Goal: Task Accomplishment & Management: Complete application form

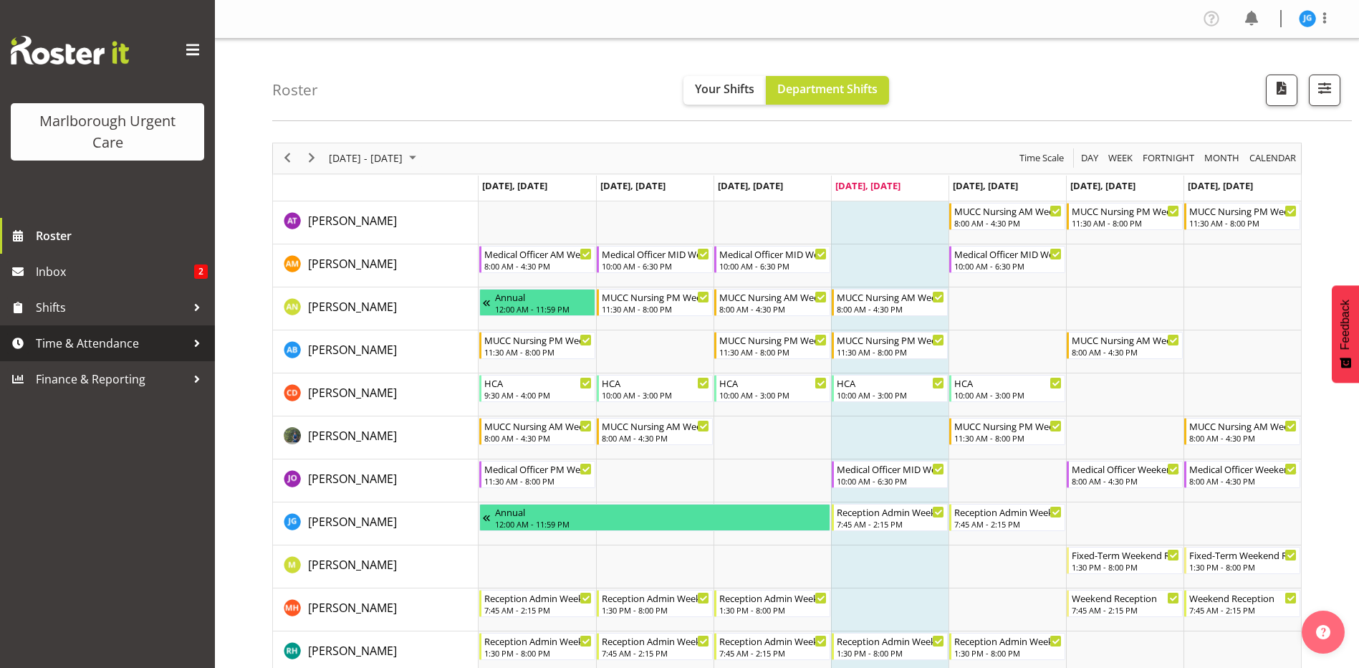
click at [106, 342] on span "Time & Attendance" at bounding box center [111, 342] width 150 height 21
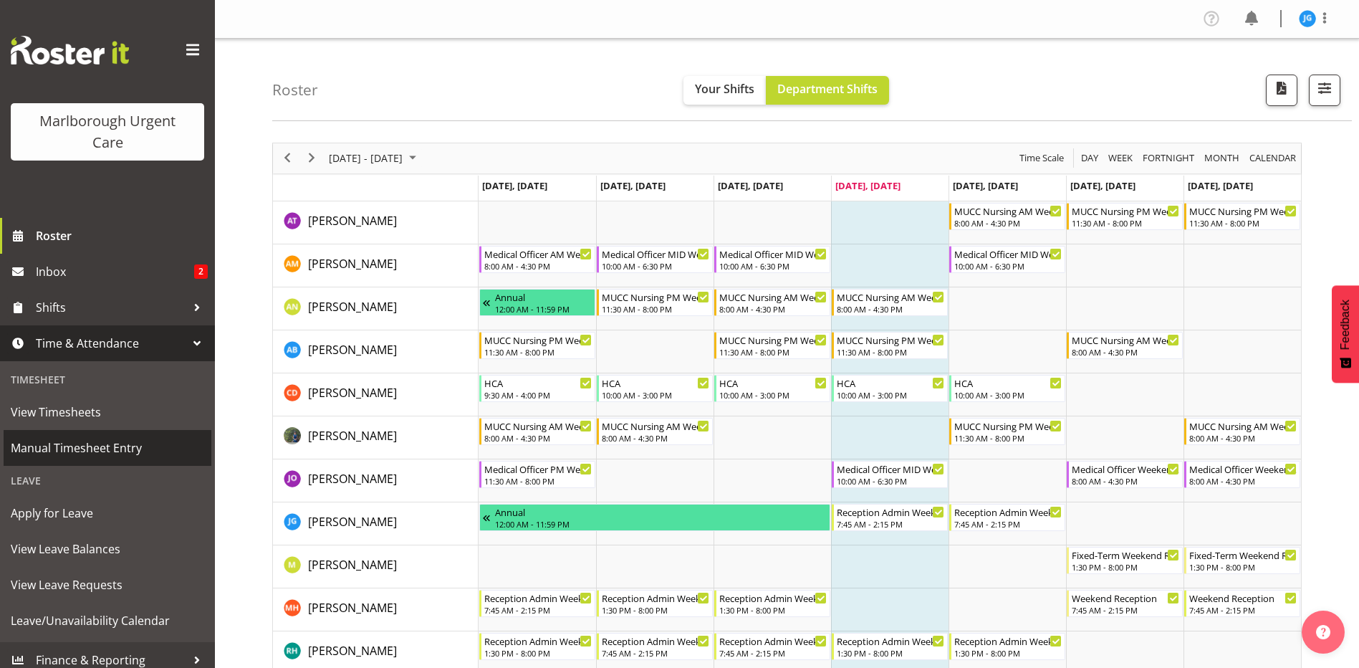
click at [107, 445] on span "Manual Timesheet Entry" at bounding box center [107, 447] width 193 height 21
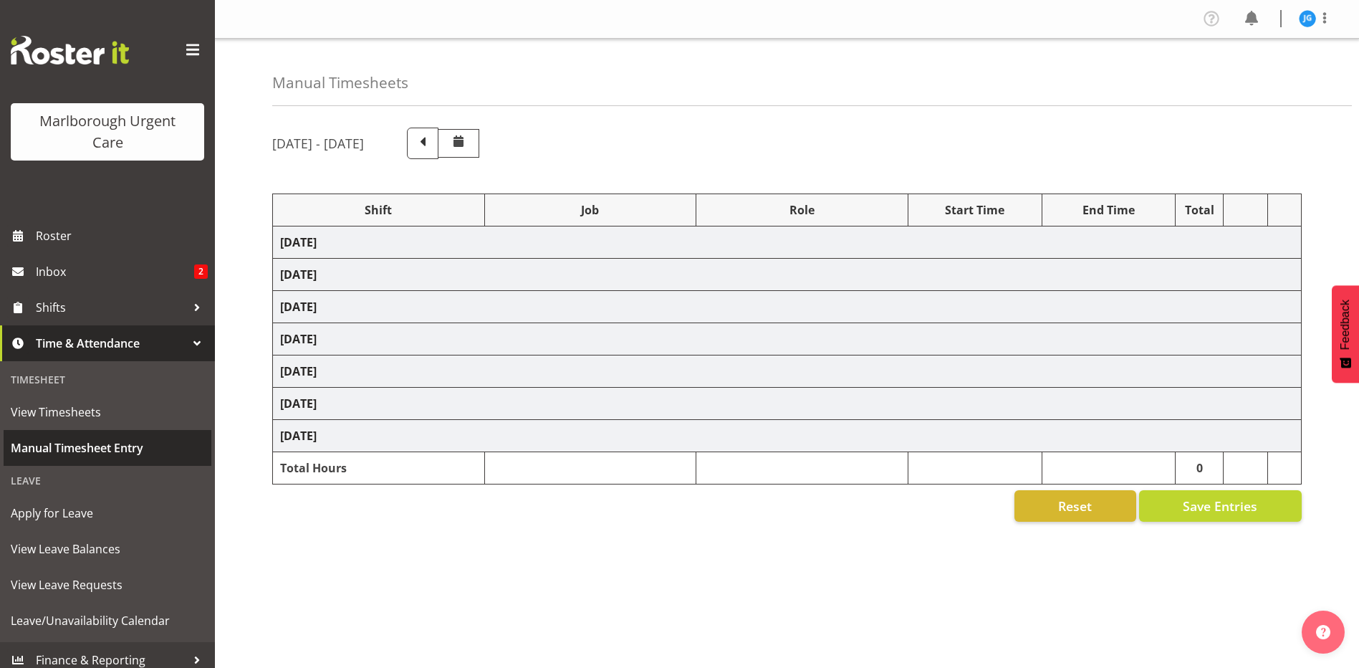
select select "81204"
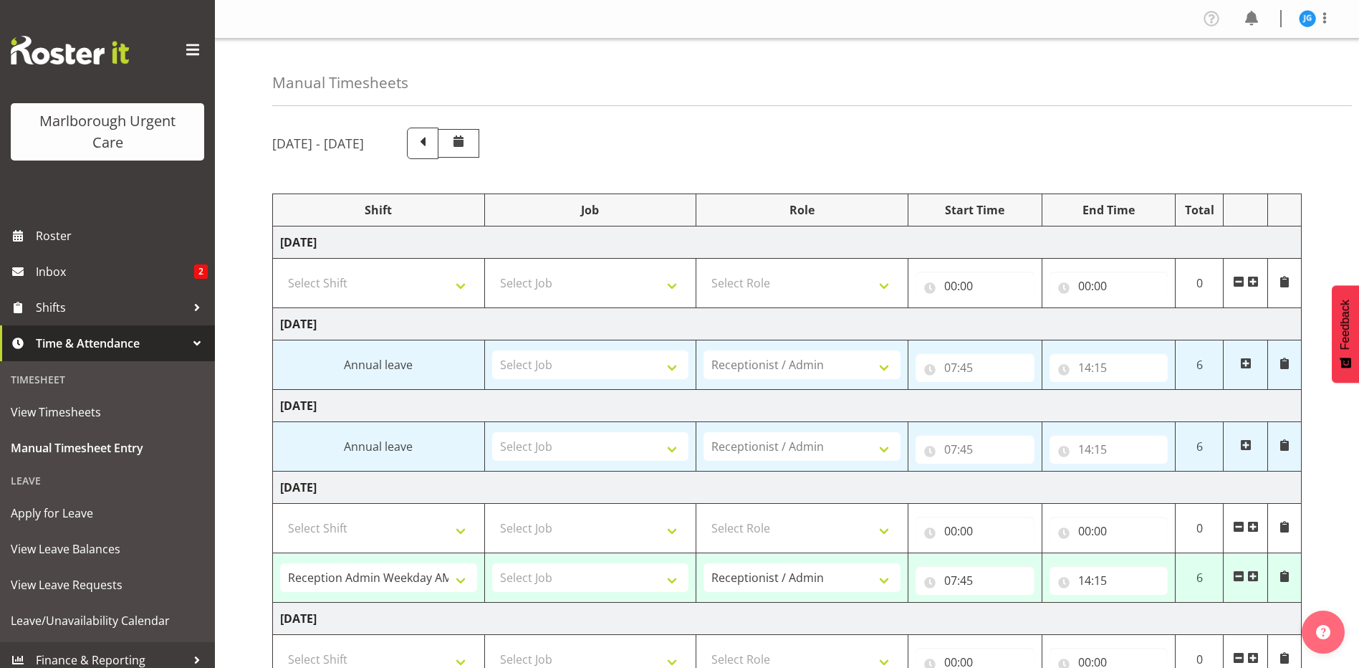
scroll to position [72, 0]
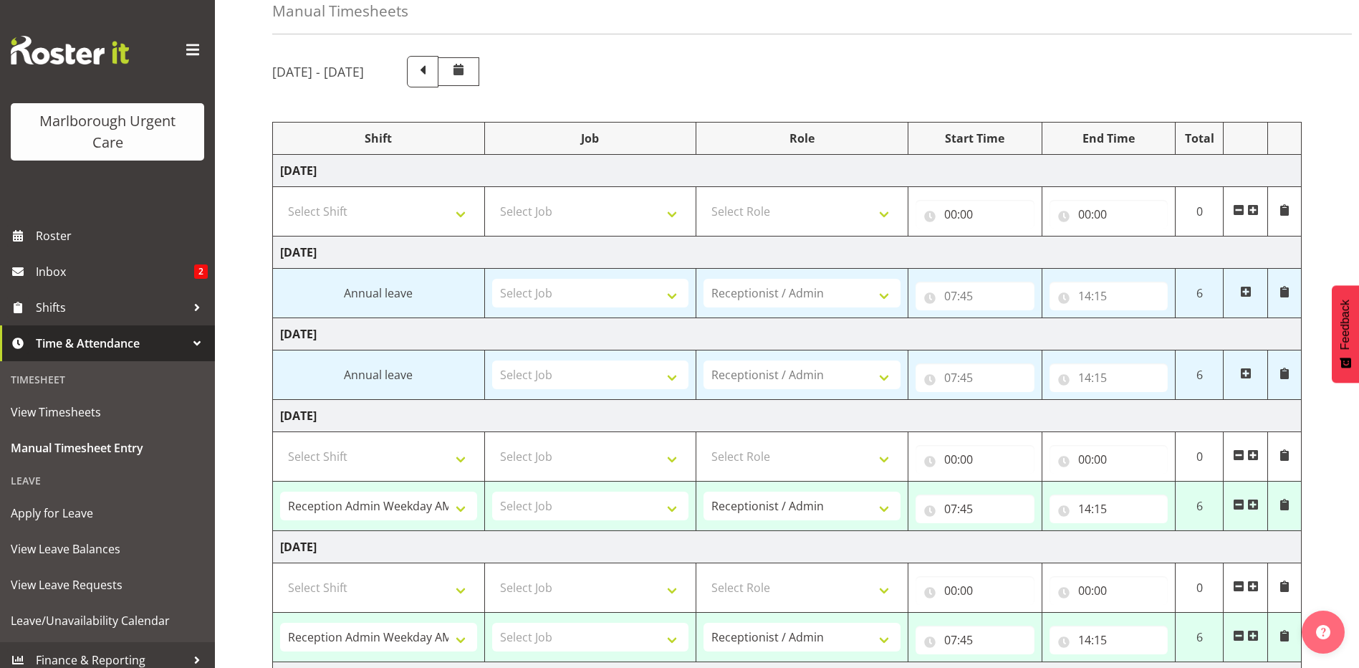
click at [1254, 501] on span at bounding box center [1252, 504] width 11 height 11
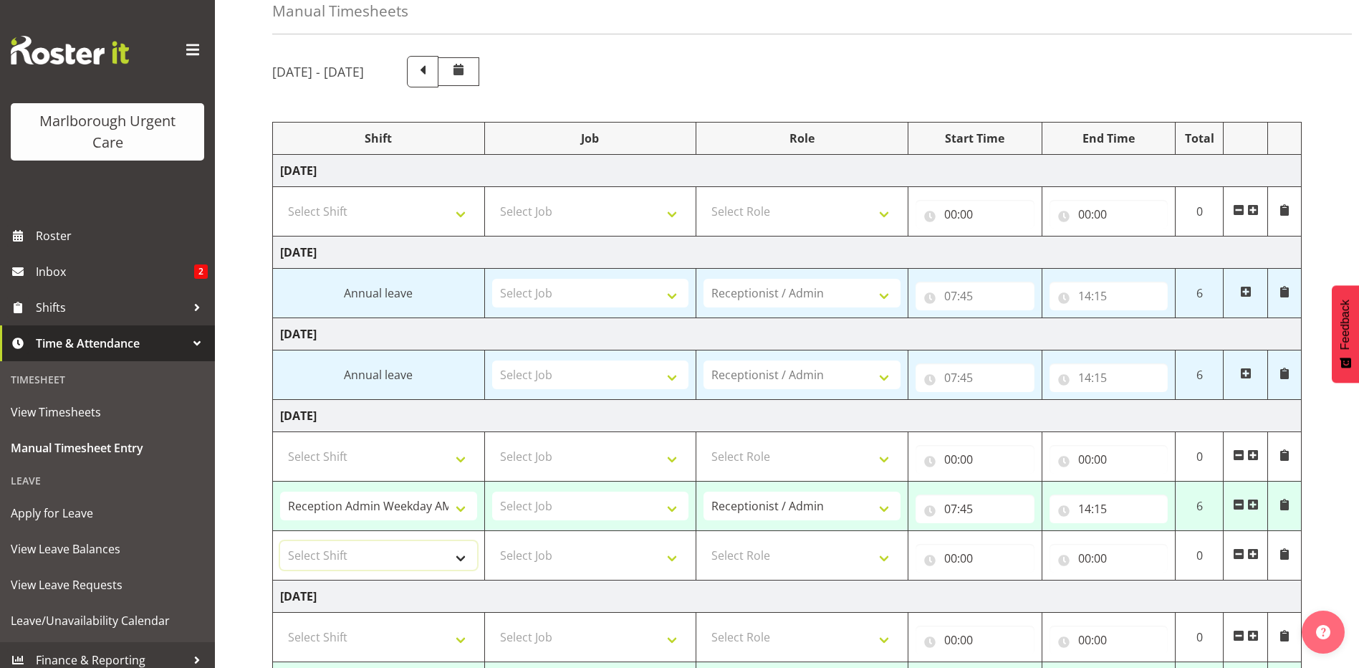
click at [459, 554] on select "Select Shift Casual Addition Casual Addition Casual Medical Officer Addition Ca…" at bounding box center [378, 555] width 197 height 29
select select "81204"
click at [280, 541] on select "Select Shift Casual Addition Casual Addition Casual Medical Officer Addition Ca…" at bounding box center [378, 555] width 197 height 29
click at [950, 557] on input "00:00" at bounding box center [975, 558] width 119 height 29
click at [1015, 594] on select "00 01 02 03 04 05 06 07 08 09 10 11 12 13 14 15 16 17 18 19 20 21 22 23" at bounding box center [1013, 595] width 32 height 29
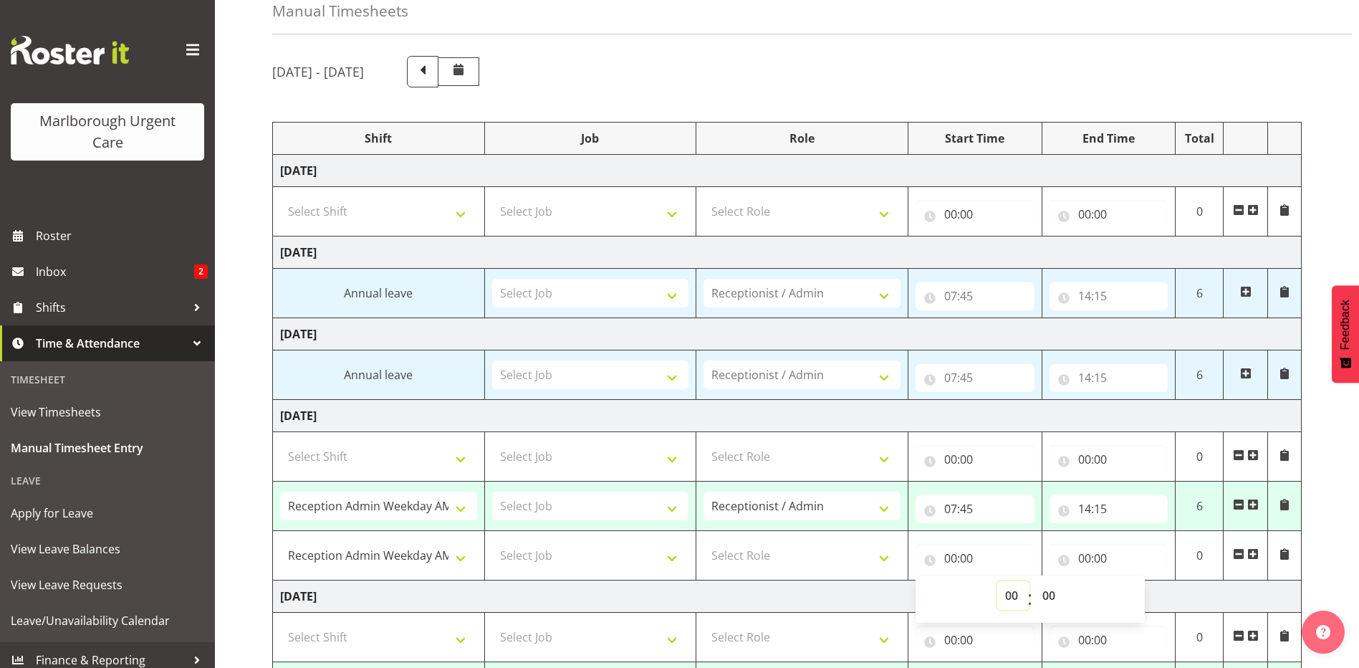
select select "17"
click at [997, 581] on select "00 01 02 03 04 05 06 07 08 09 10 11 12 13 14 15 16 17 18 19 20 21 22 23" at bounding box center [1013, 595] width 32 height 29
type input "17:00"
click at [1087, 555] on input "00:00" at bounding box center [1109, 558] width 119 height 29
click at [1079, 555] on input "00:00" at bounding box center [1109, 558] width 119 height 29
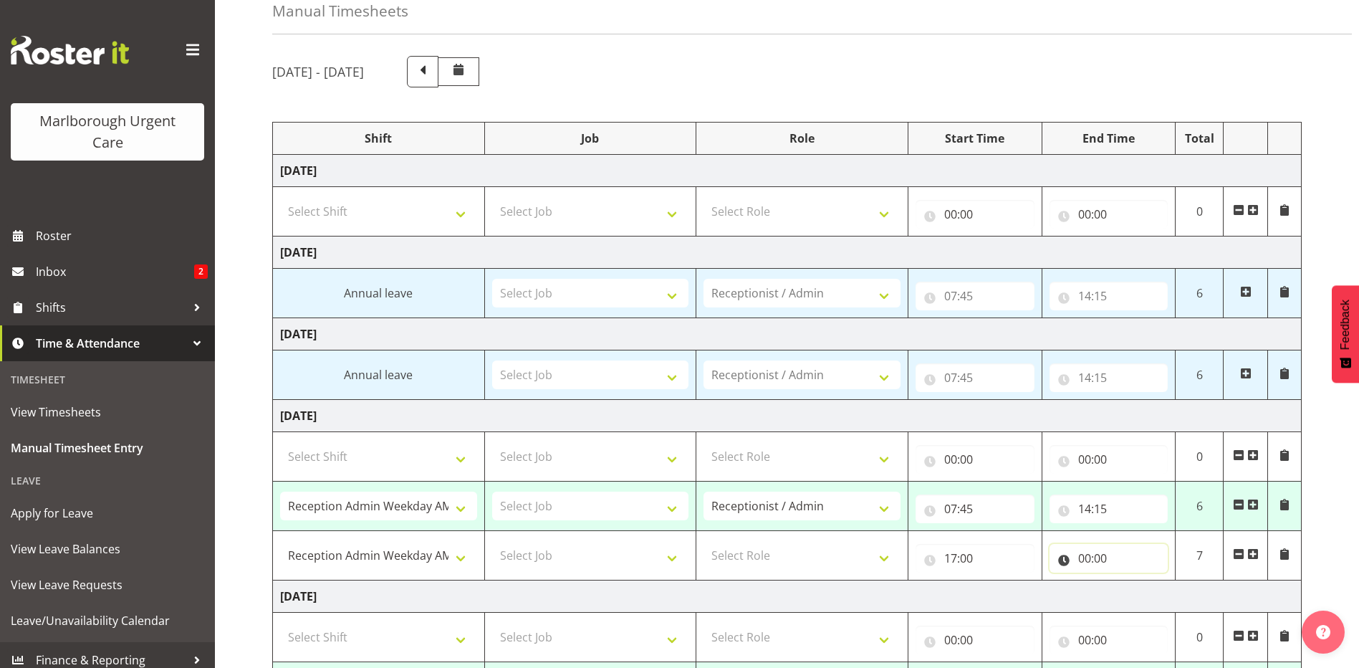
click at [1079, 556] on input "00:00" at bounding box center [1109, 558] width 119 height 29
click at [1144, 592] on select "00 01 02 03 04 05 06 07 08 09 10 11 12 13 14 15 16 17 18 19 20 21 22 23" at bounding box center [1147, 595] width 32 height 29
select select "20"
click at [1131, 581] on select "00 01 02 03 04 05 06 07 08 09 10 11 12 13 14 15 16 17 18 19 20 21 22 23" at bounding box center [1147, 595] width 32 height 29
type input "20:00"
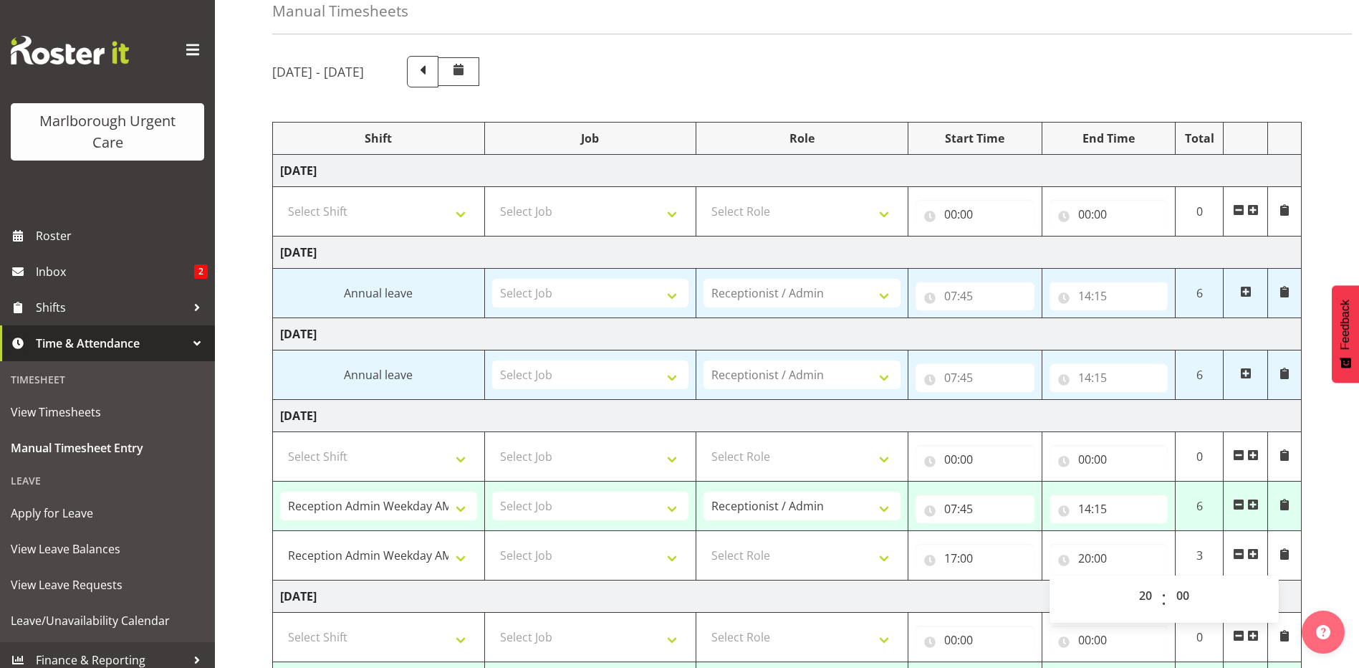
click at [993, 595] on td "[DATE]" at bounding box center [787, 596] width 1029 height 32
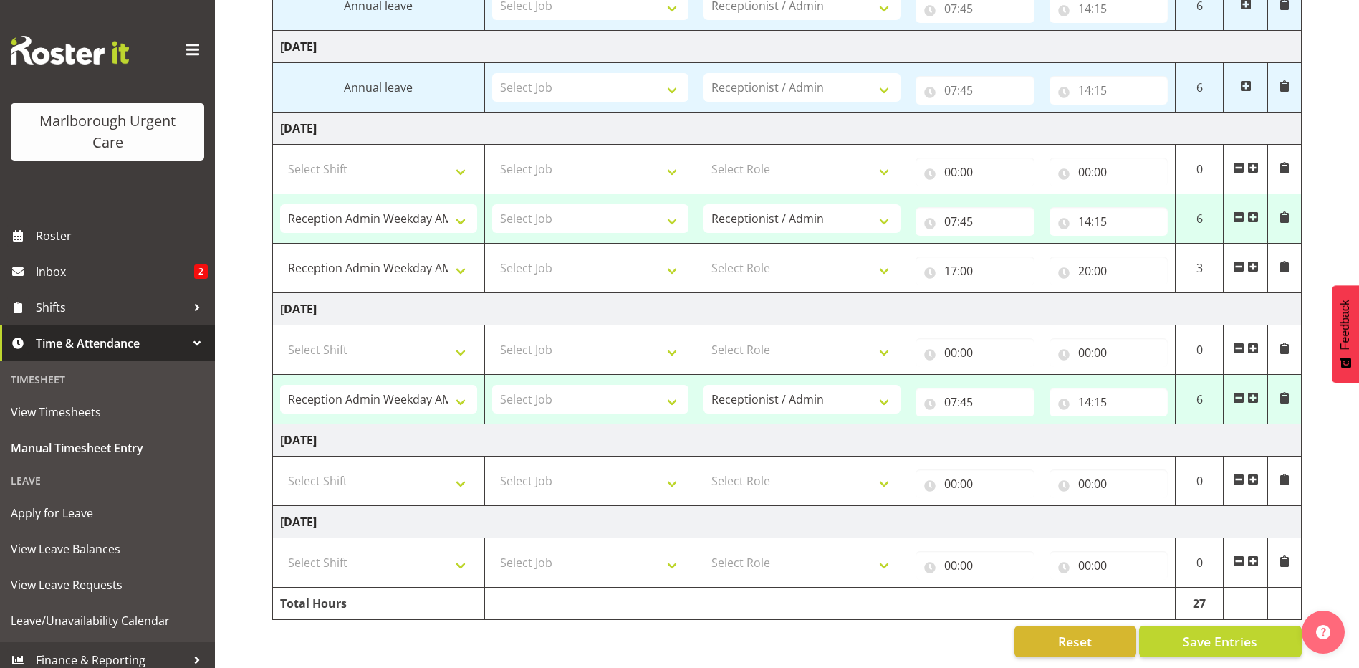
scroll to position [370, 0]
click at [1032, 296] on td "[DATE]" at bounding box center [787, 309] width 1029 height 32
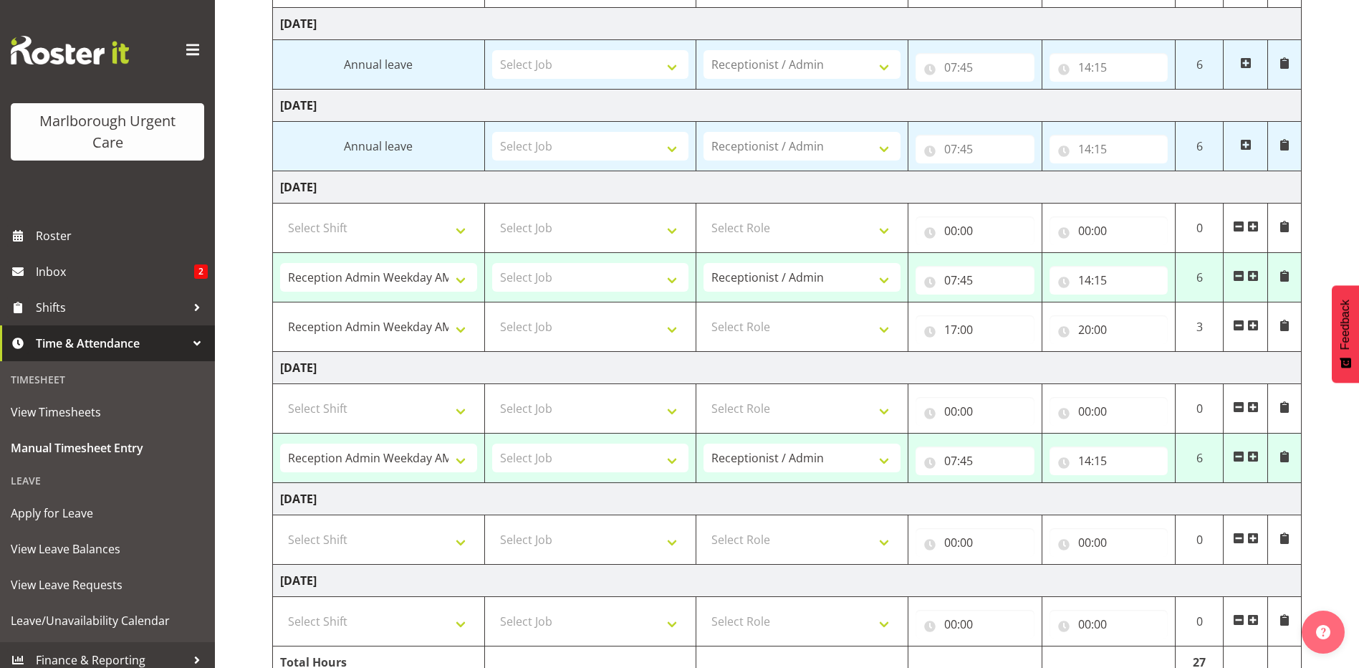
scroll to position [298, 0]
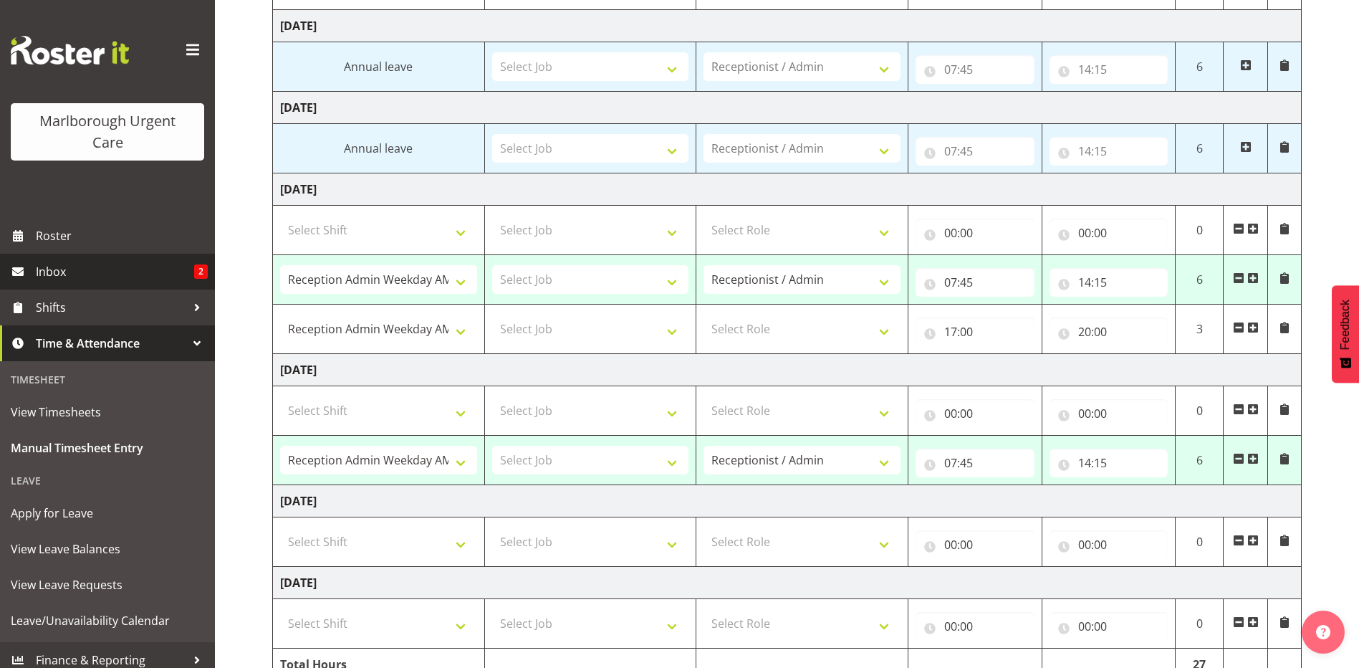
click at [54, 268] on span "Inbox" at bounding box center [115, 271] width 158 height 21
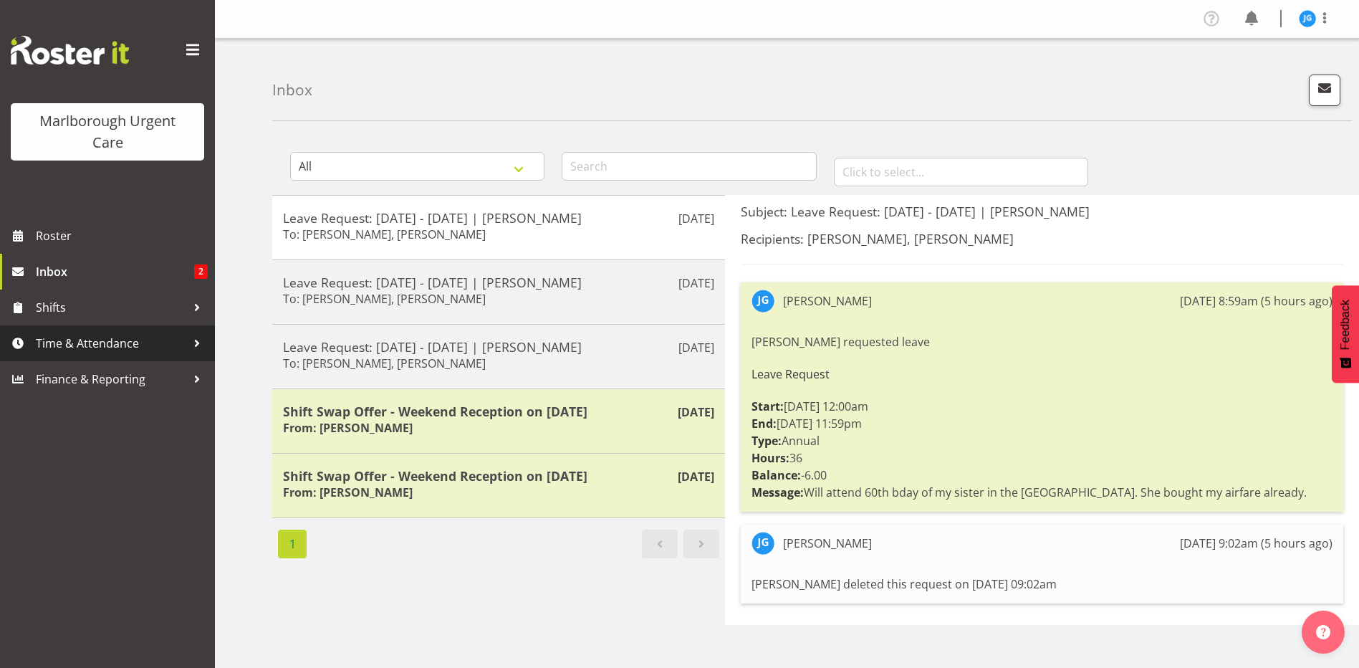
click at [105, 341] on span "Time & Attendance" at bounding box center [111, 342] width 150 height 21
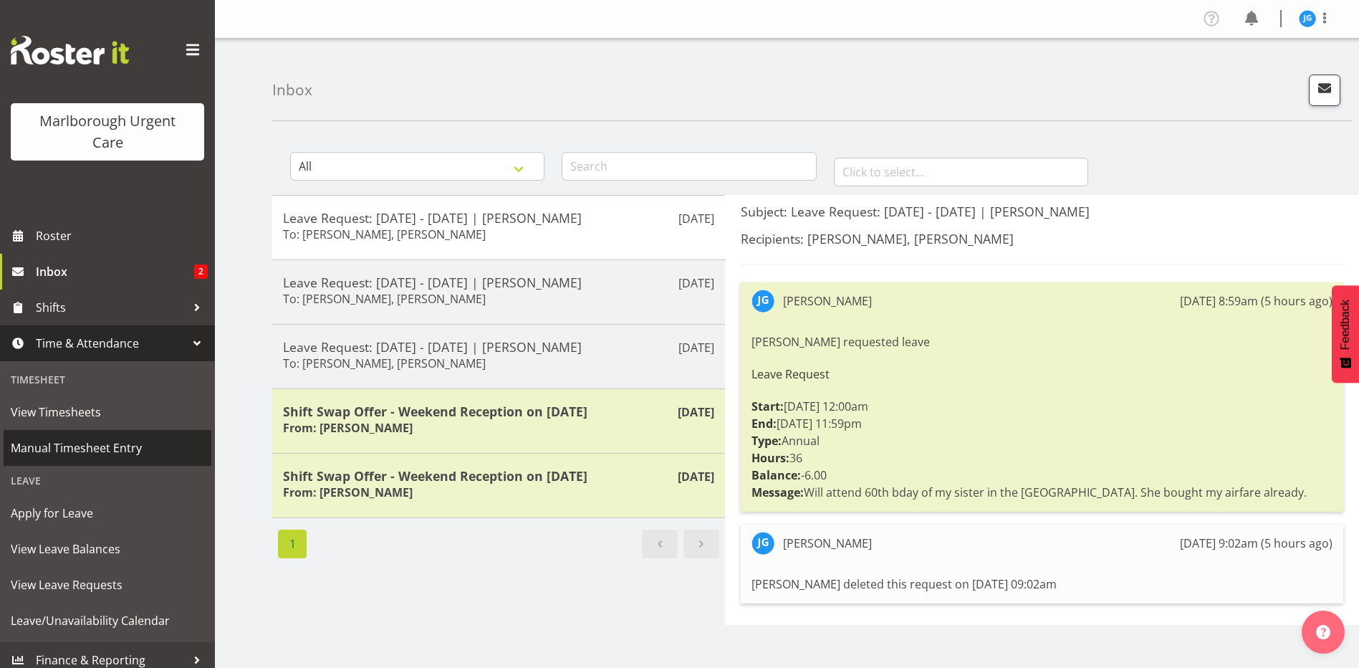
click at [88, 446] on span "Manual Timesheet Entry" at bounding box center [107, 447] width 193 height 21
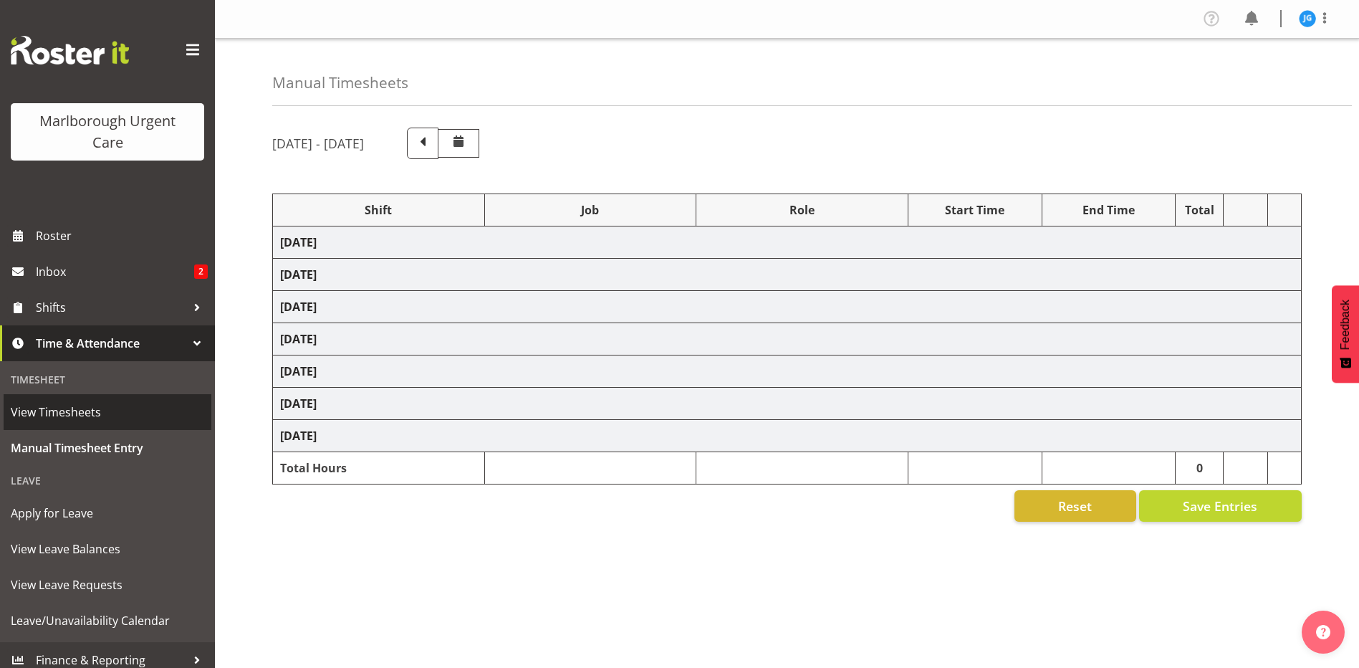
select select "81204"
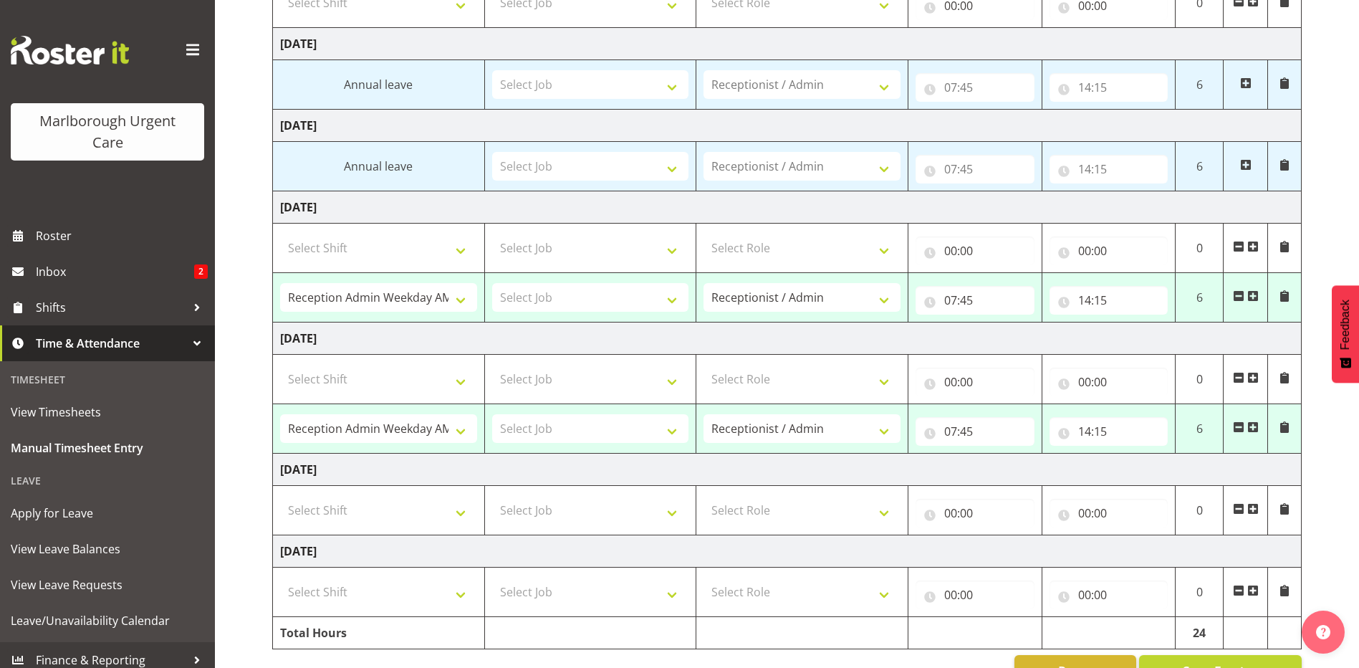
scroll to position [249, 0]
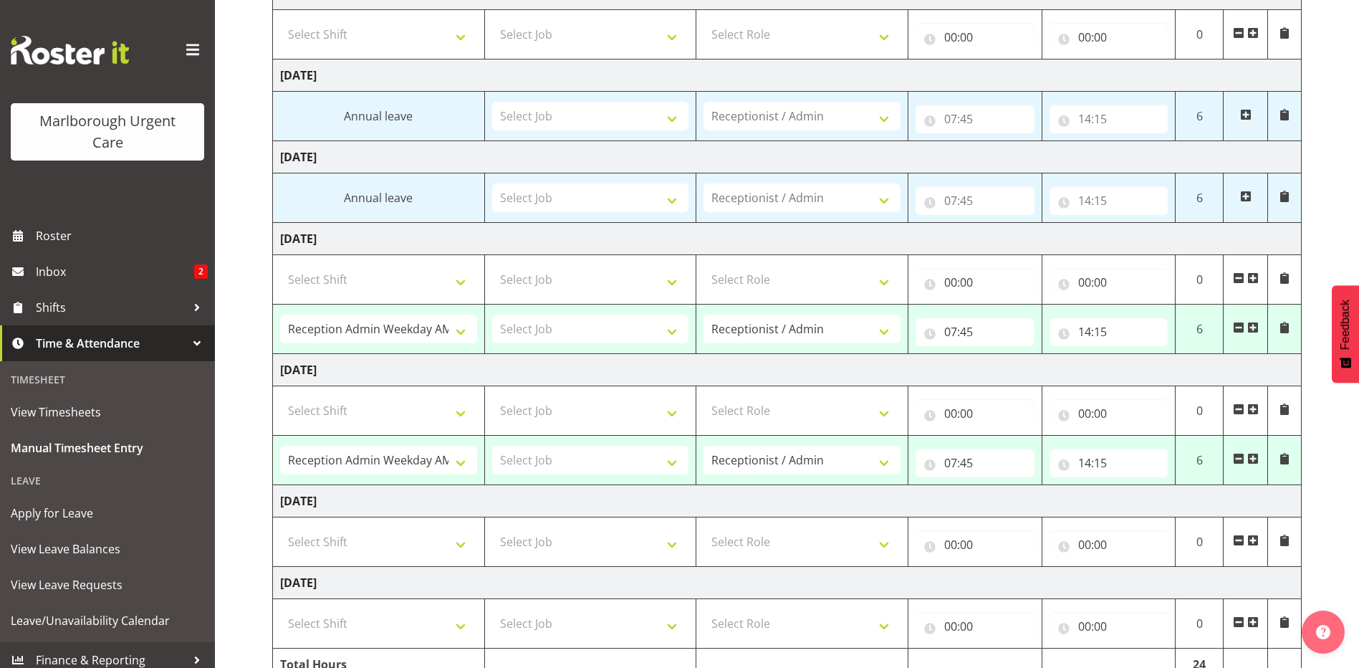
click at [1253, 325] on span at bounding box center [1252, 327] width 11 height 11
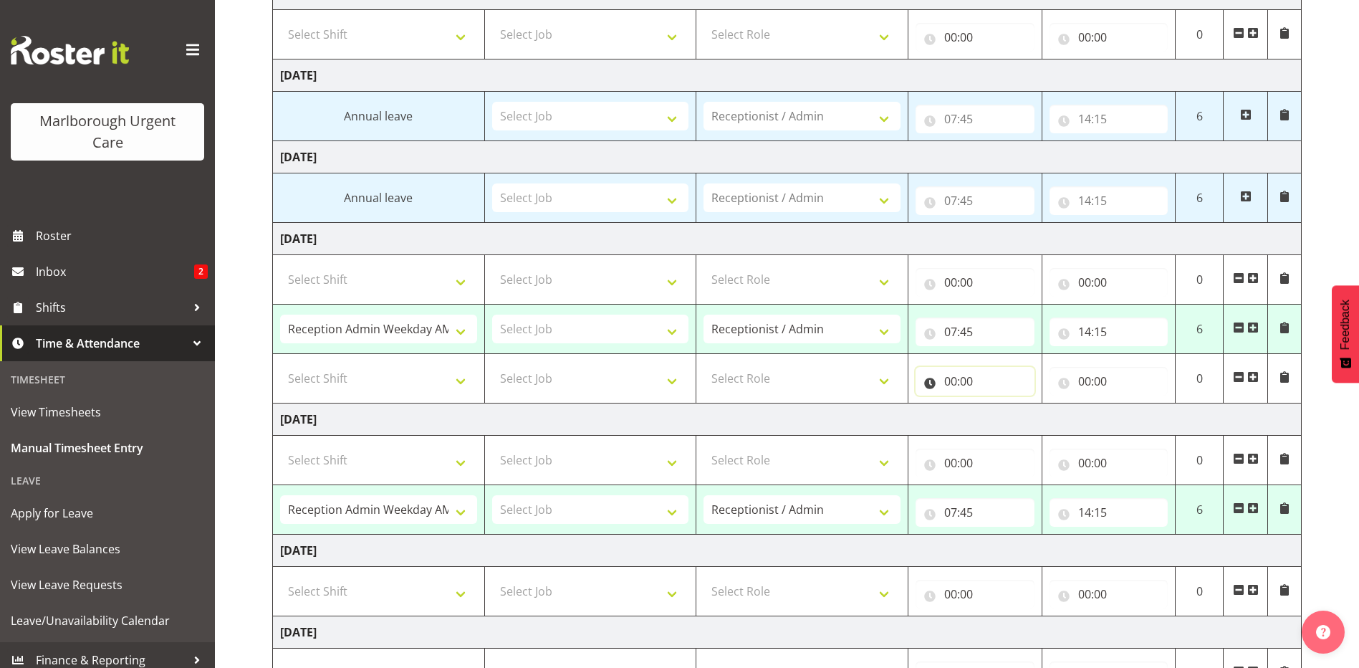
click at [949, 380] on input "00:00" at bounding box center [975, 381] width 119 height 29
click at [1012, 416] on select "00 01 02 03 04 05 06 07 08 09 10 11 12 13 14 15 16 17 18 19 20 21 22 23" at bounding box center [1013, 418] width 32 height 29
select select "17"
click at [997, 404] on select "00 01 02 03 04 05 06 07 08 09 10 11 12 13 14 15 16 17 18 19 20 21 22 23" at bounding box center [1013, 418] width 32 height 29
type input "17:00"
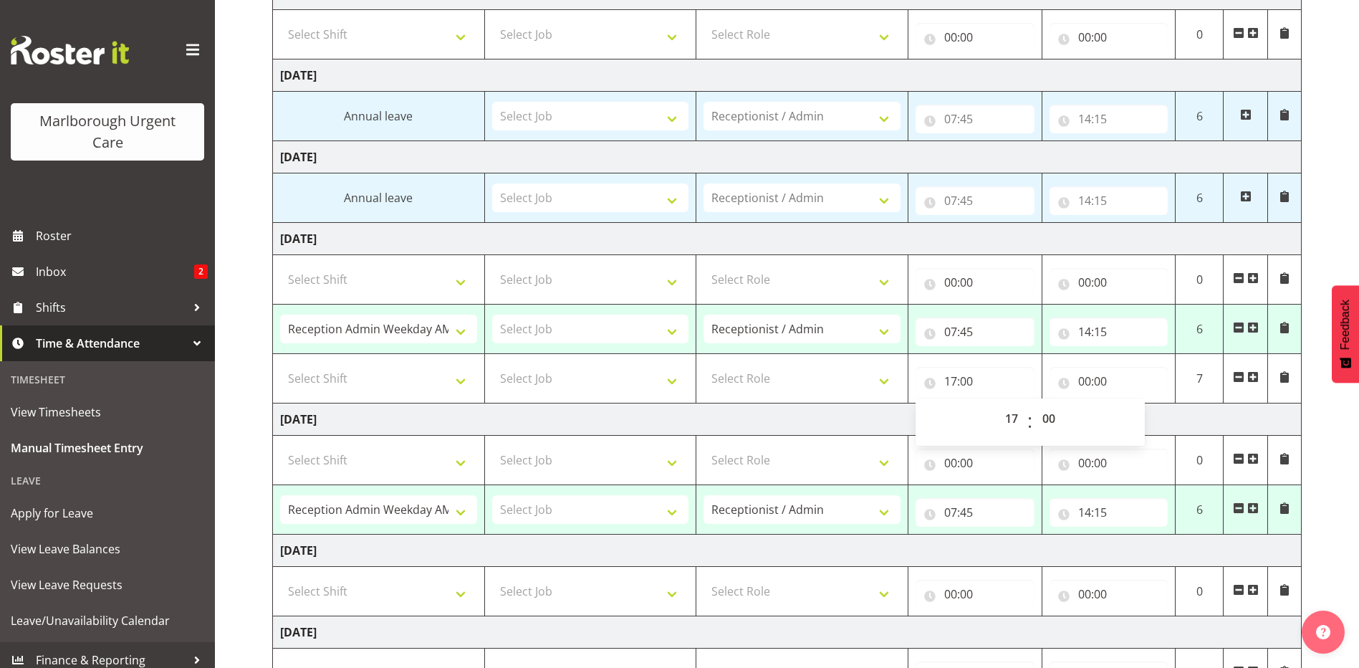
click at [875, 422] on td "[DATE]" at bounding box center [787, 419] width 1029 height 32
click at [1088, 380] on input "00:00" at bounding box center [1109, 381] width 119 height 29
click at [1144, 411] on select "00 01 02 03 04 05 06 07 08 09 10 11 12 13 14 15 16 17 18 19 20 21 22 23" at bounding box center [1147, 418] width 32 height 29
select select "20"
click at [1131, 404] on select "00 01 02 03 04 05 06 07 08 09 10 11 12 13 14 15 16 17 18 19 20 21 22 23" at bounding box center [1147, 418] width 32 height 29
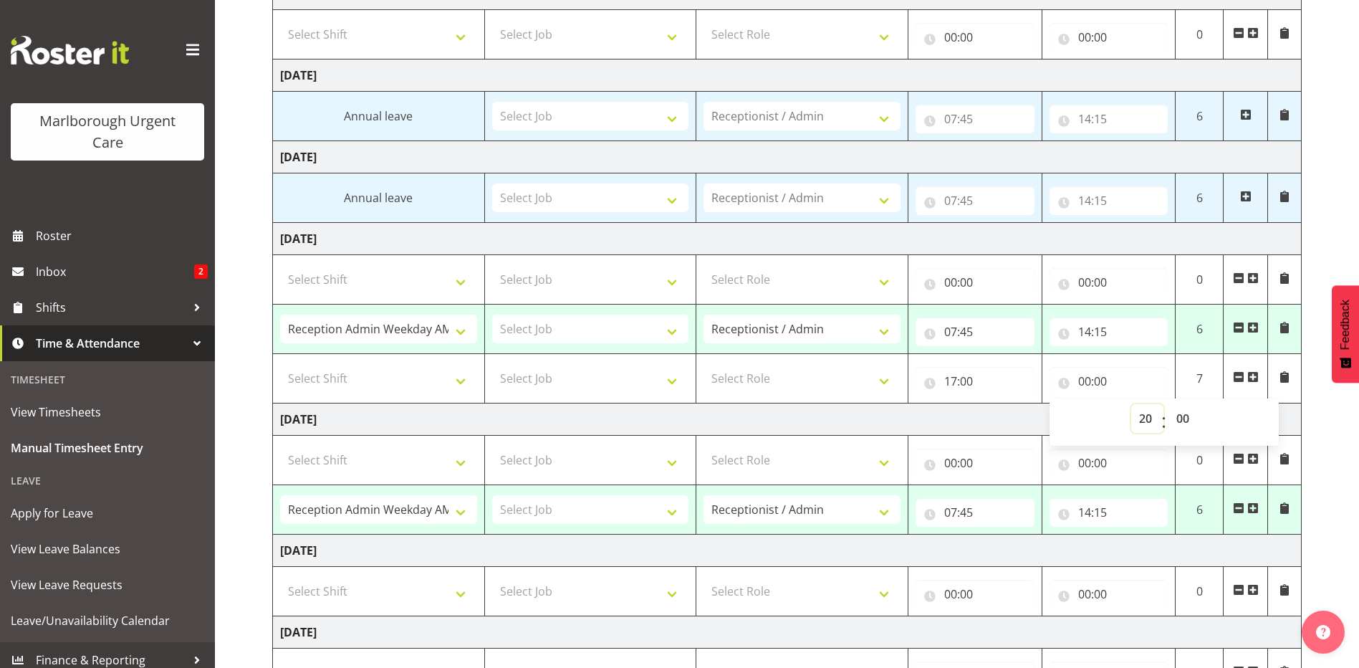
type input "20:00"
click at [972, 416] on td "[DATE]" at bounding box center [787, 419] width 1029 height 32
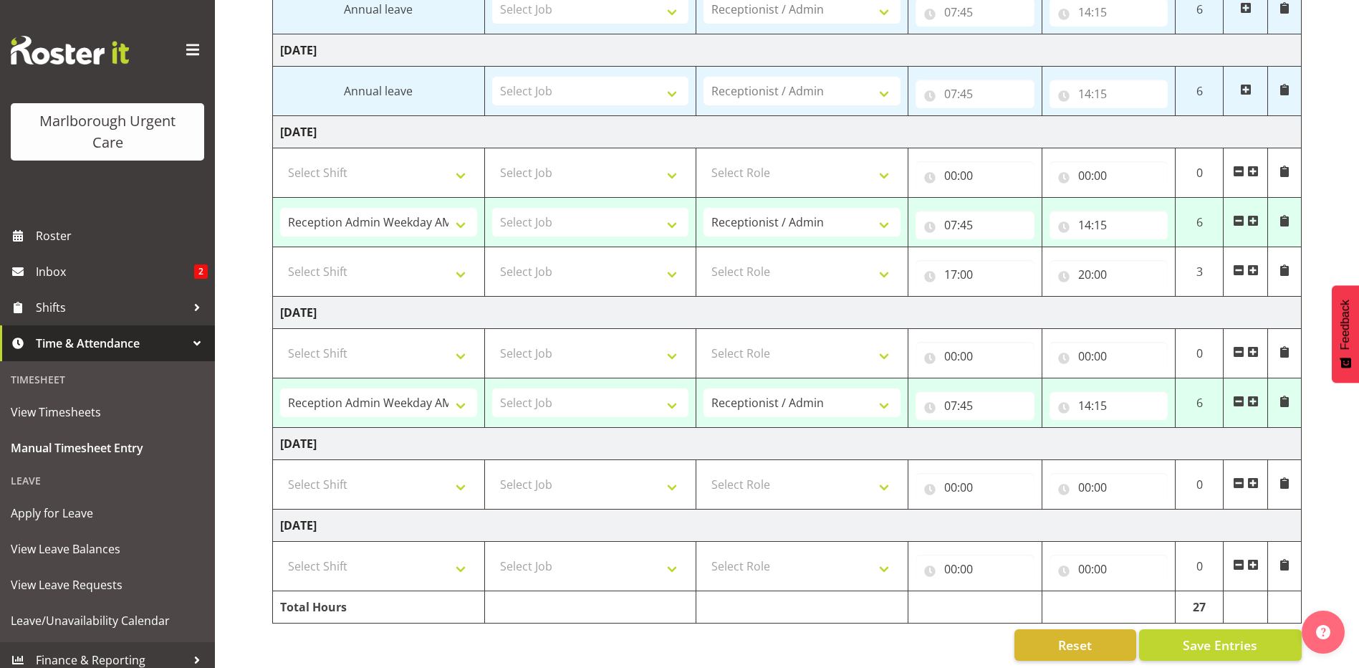
scroll to position [370, 0]
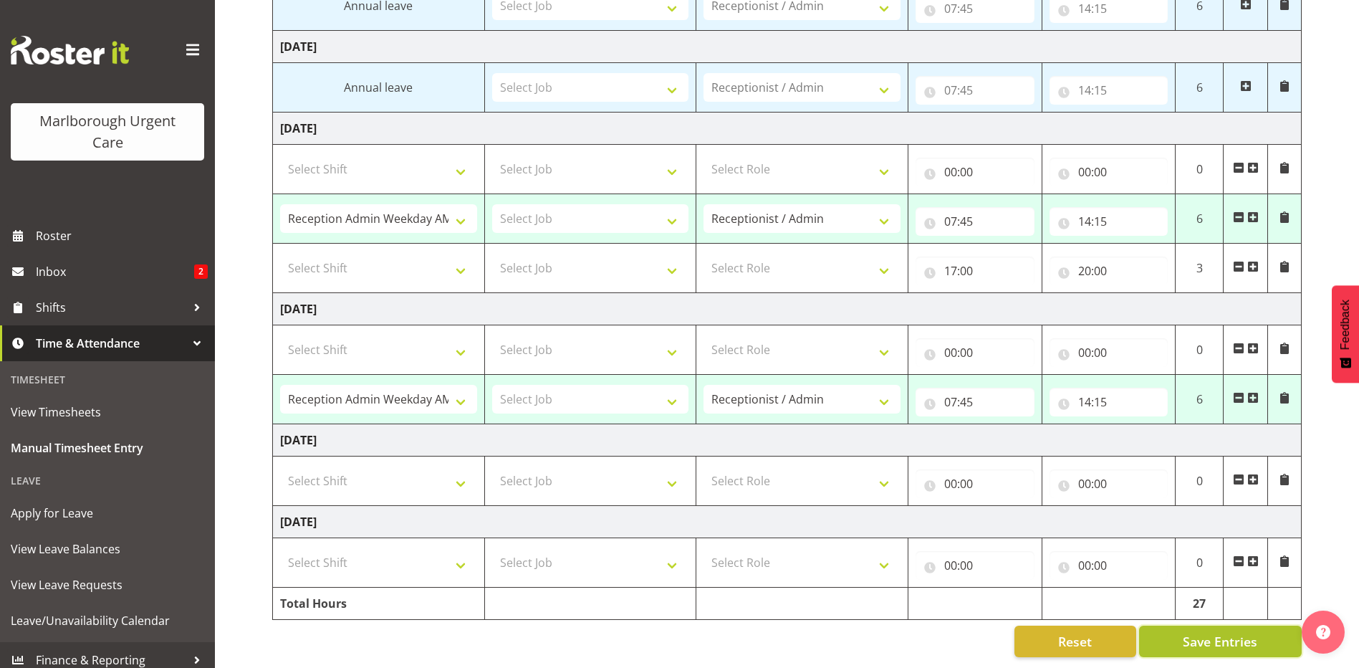
click at [1244, 632] on span "Save Entries" at bounding box center [1220, 641] width 75 height 19
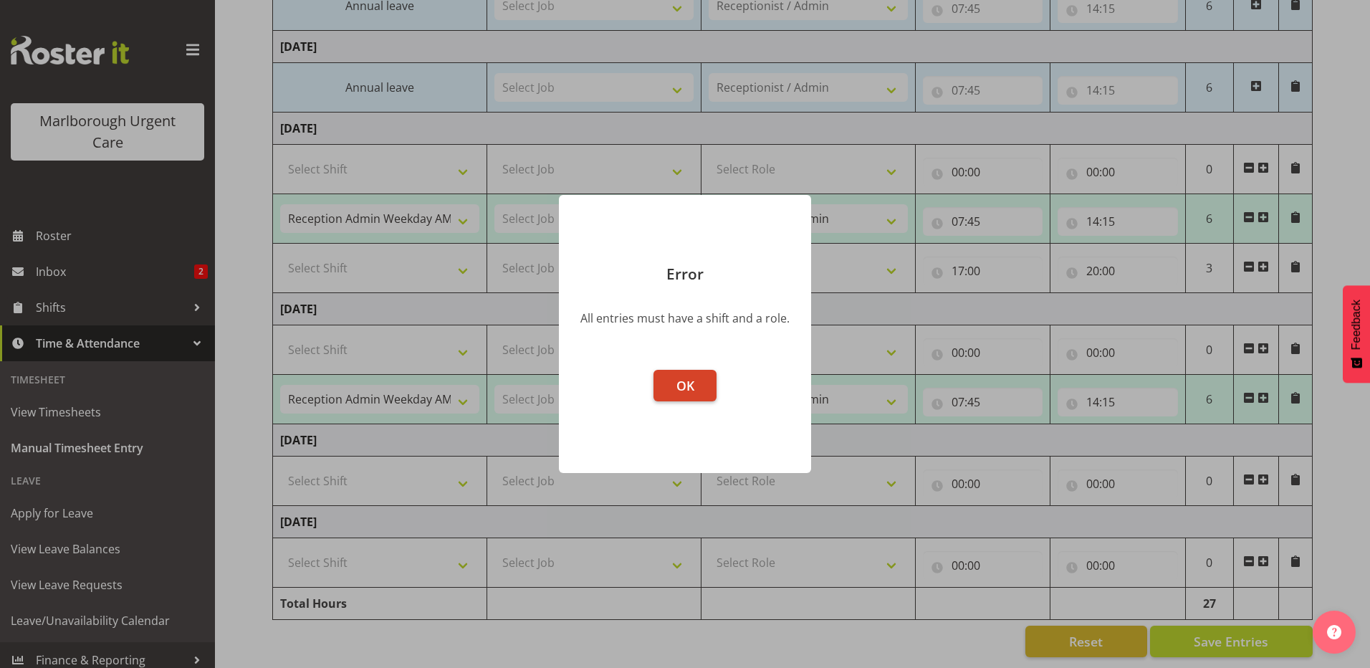
click at [690, 383] on span "OK" at bounding box center [685, 385] width 18 height 17
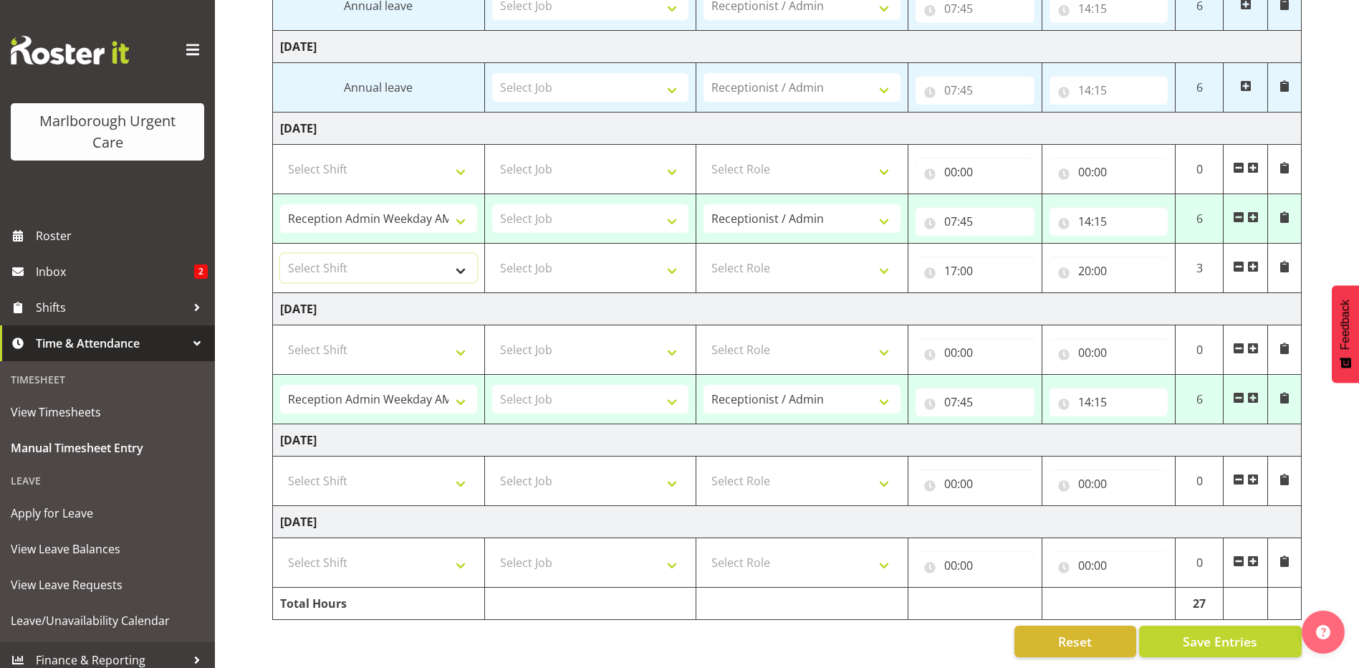
click at [462, 259] on select "Select Shift Casual Addition Casual Addition Casual Medical Officer Addition Ca…" at bounding box center [378, 268] width 197 height 29
select select "81204"
click at [280, 254] on select "Select Shift Casual Addition Casual Addition Casual Medical Officer Addition Ca…" at bounding box center [378, 268] width 197 height 29
click at [1242, 632] on span "Save Entries" at bounding box center [1220, 641] width 75 height 19
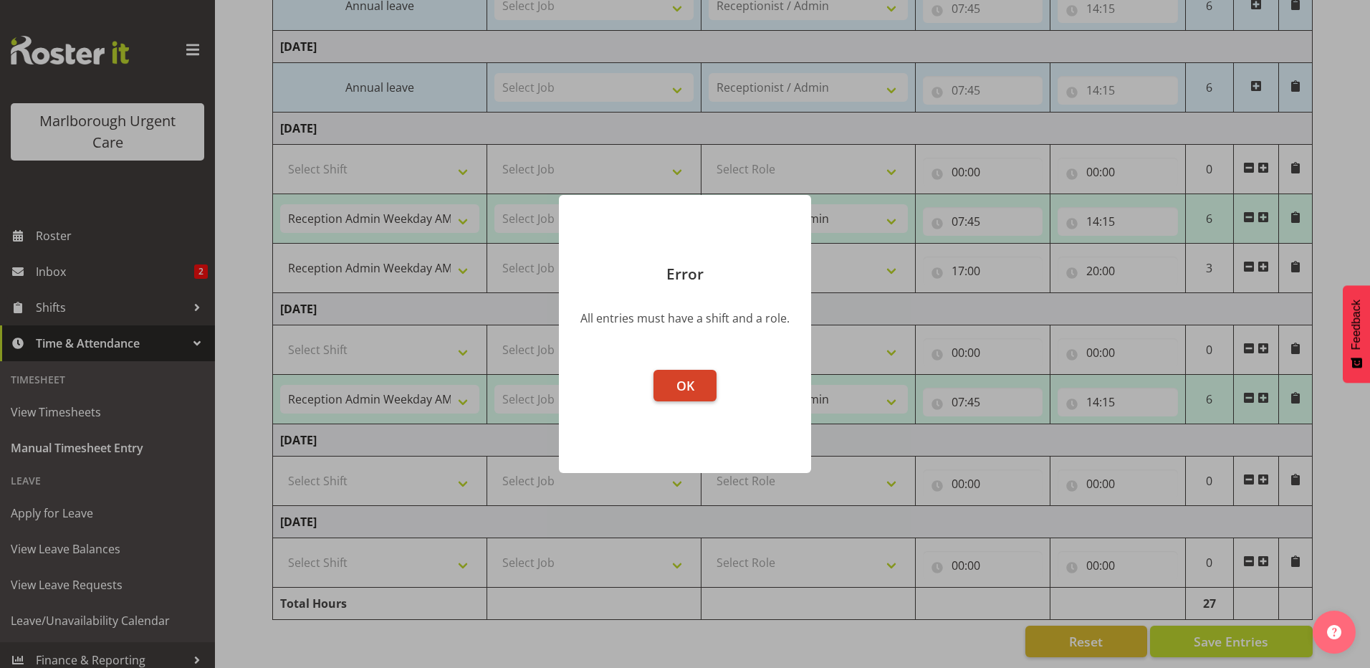
click at [690, 379] on span "OK" at bounding box center [685, 385] width 18 height 17
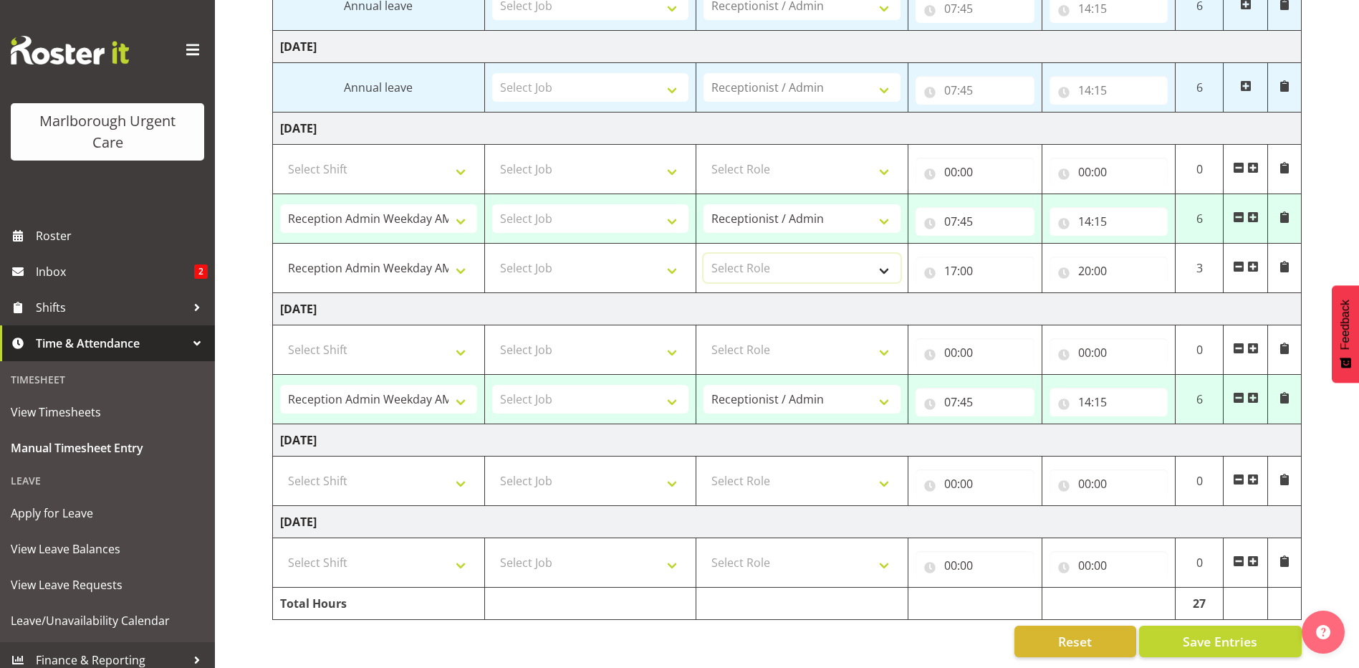
click at [885, 256] on select "Select Role Receptionist / Admin Weekend Receptionist" at bounding box center [802, 268] width 197 height 29
select select "1558"
click at [704, 254] on select "Select Role Receptionist / Admin Weekend Receptionist" at bounding box center [802, 268] width 197 height 29
click at [1224, 633] on span "Save Entries" at bounding box center [1220, 641] width 75 height 19
select select "81204"
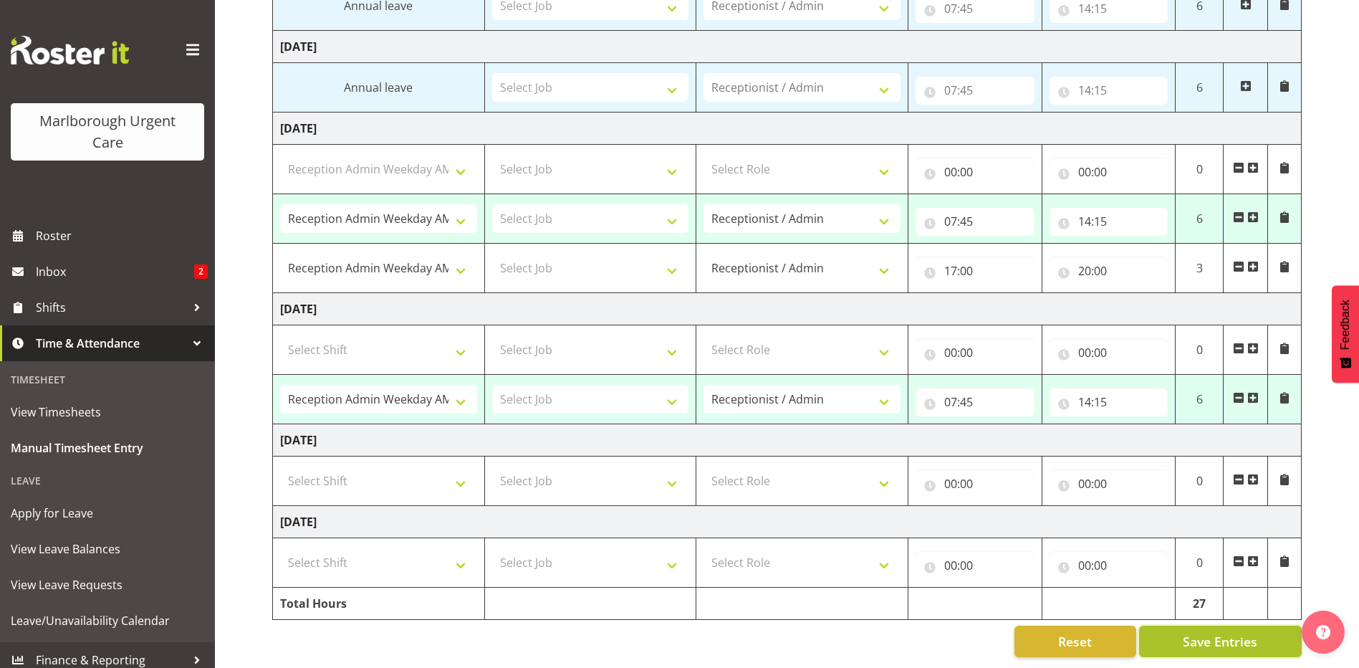
type input "07:45"
type input "14:15"
type input "17:00"
type input "20:00"
select select "81204"
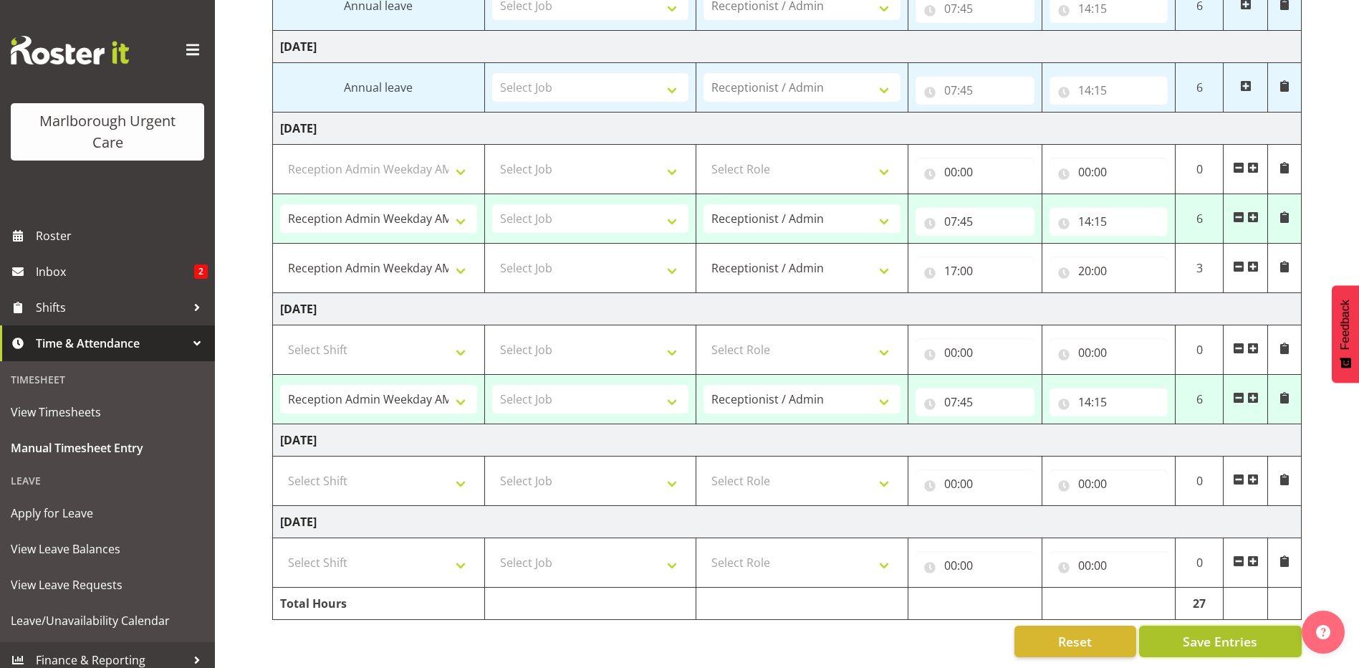
type input "07:45"
type input "14:15"
select select "81204"
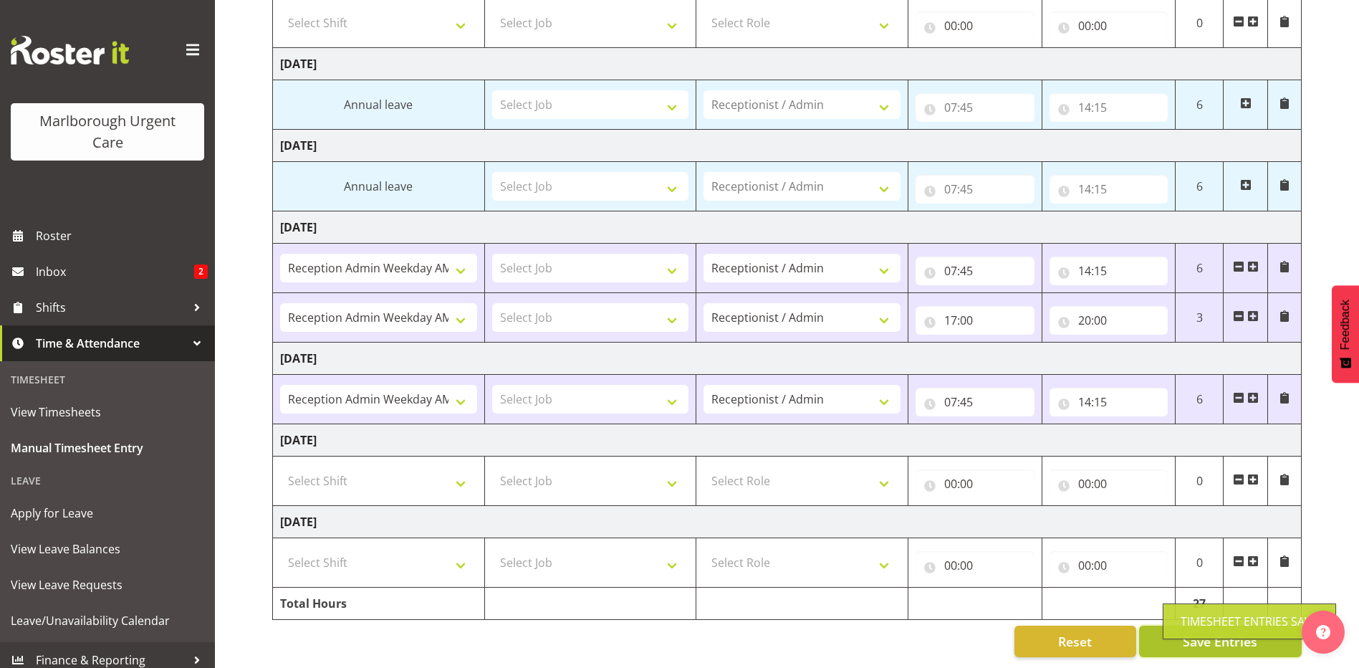
scroll to position [271, 0]
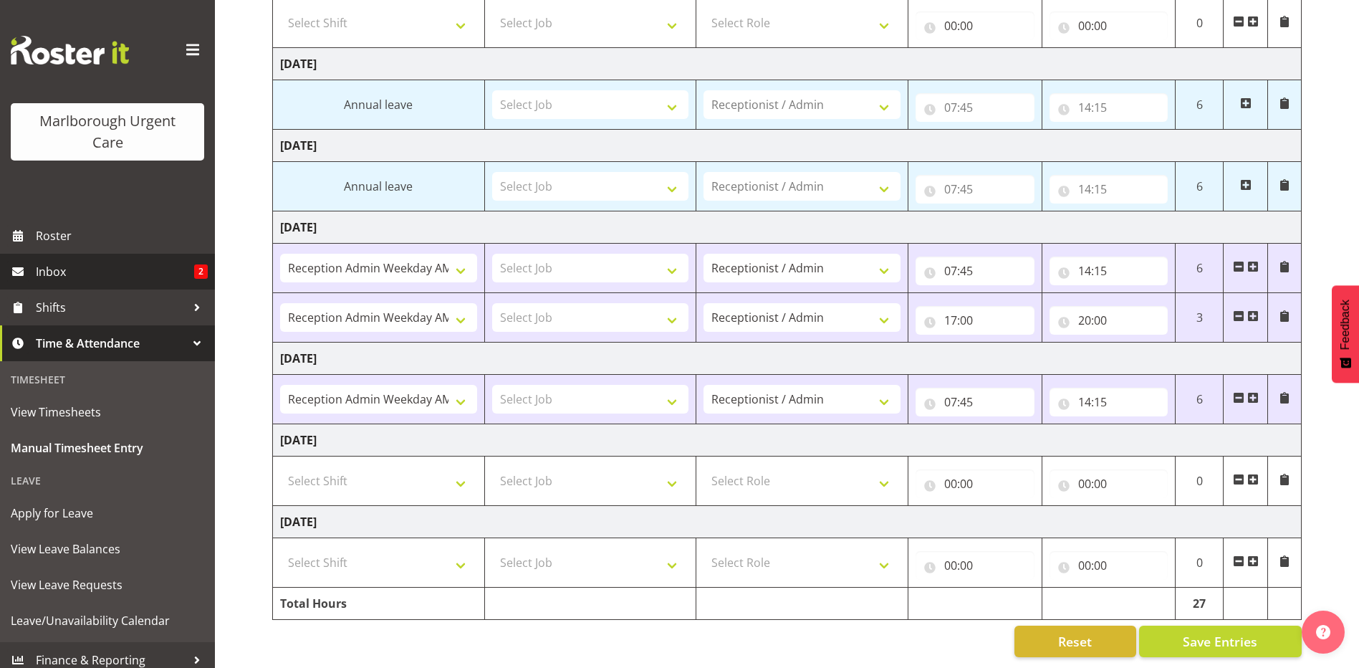
click at [63, 267] on span "Inbox" at bounding box center [115, 271] width 158 height 21
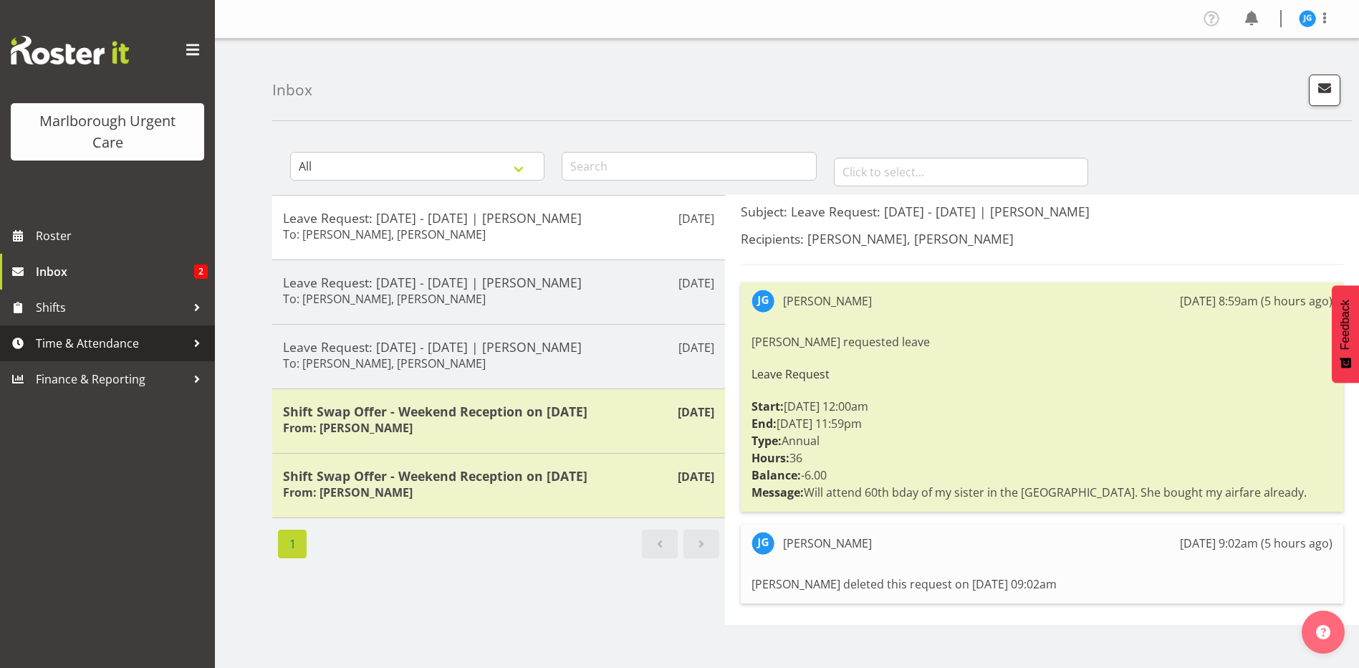
click at [121, 342] on span "Time & Attendance" at bounding box center [111, 342] width 150 height 21
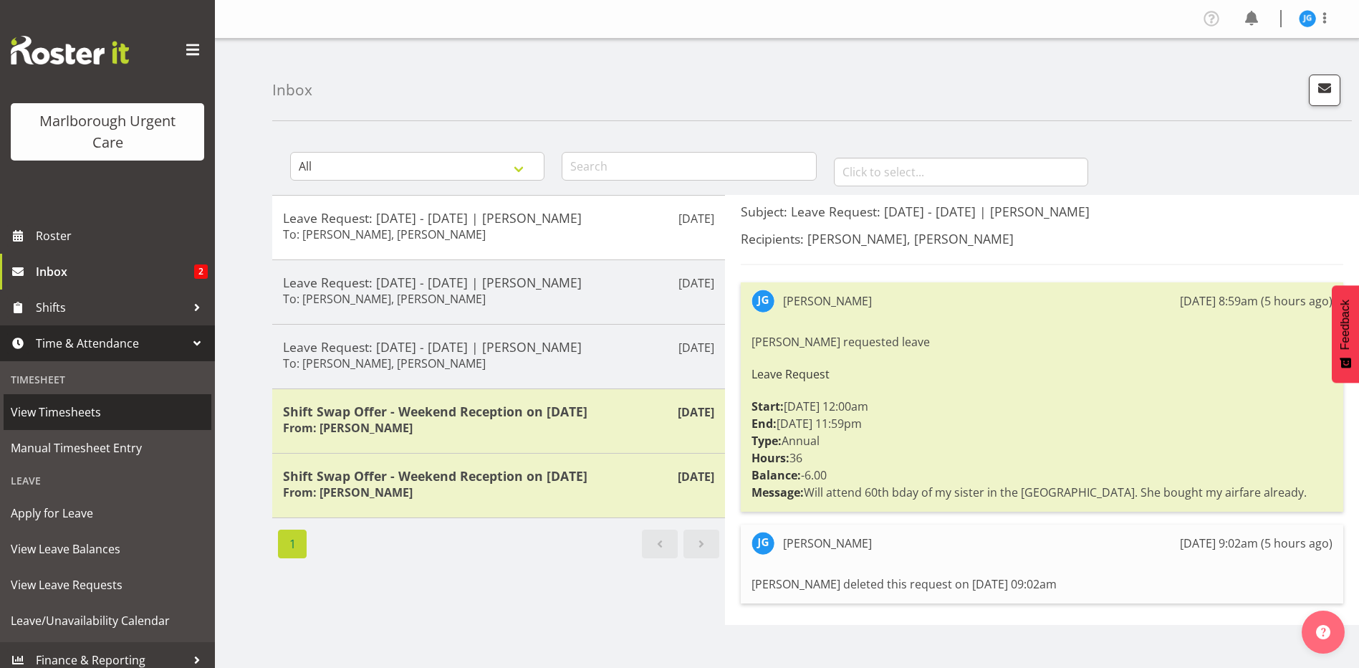
click at [91, 408] on span "View Timesheets" at bounding box center [107, 411] width 193 height 21
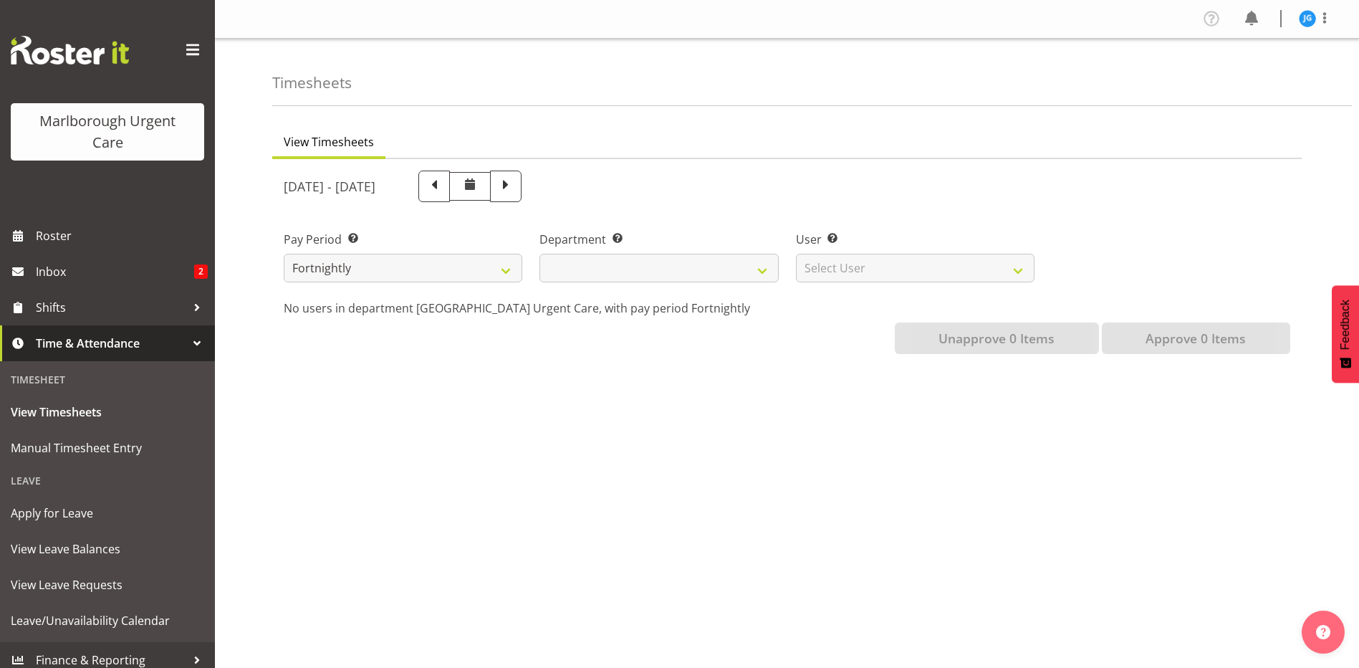
select select
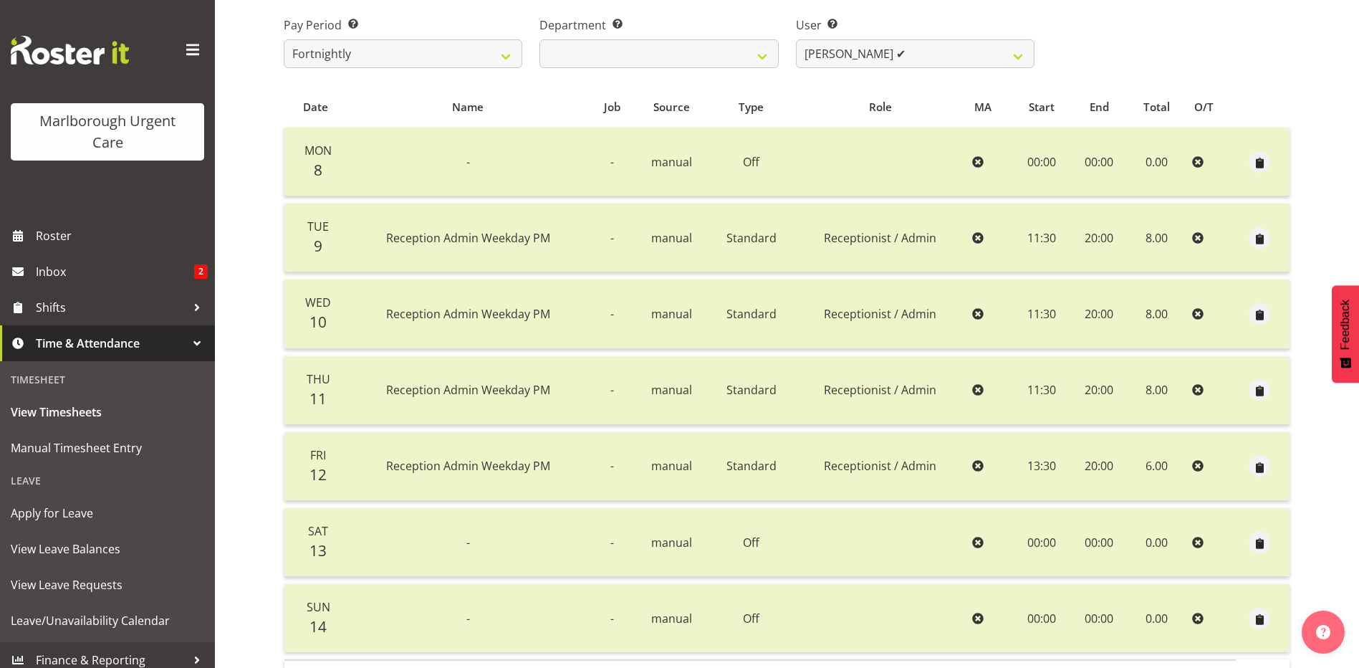
scroll to position [215, 0]
click at [74, 411] on span "View Timesheets" at bounding box center [107, 411] width 193 height 21
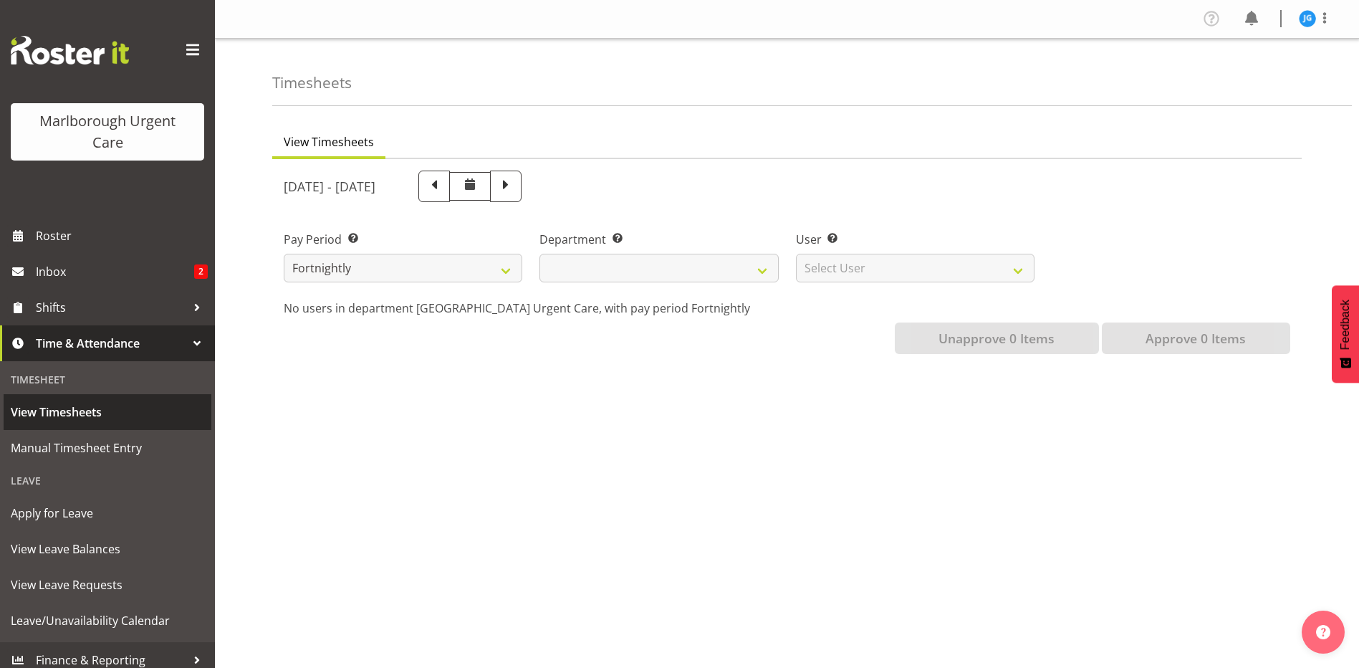
select select
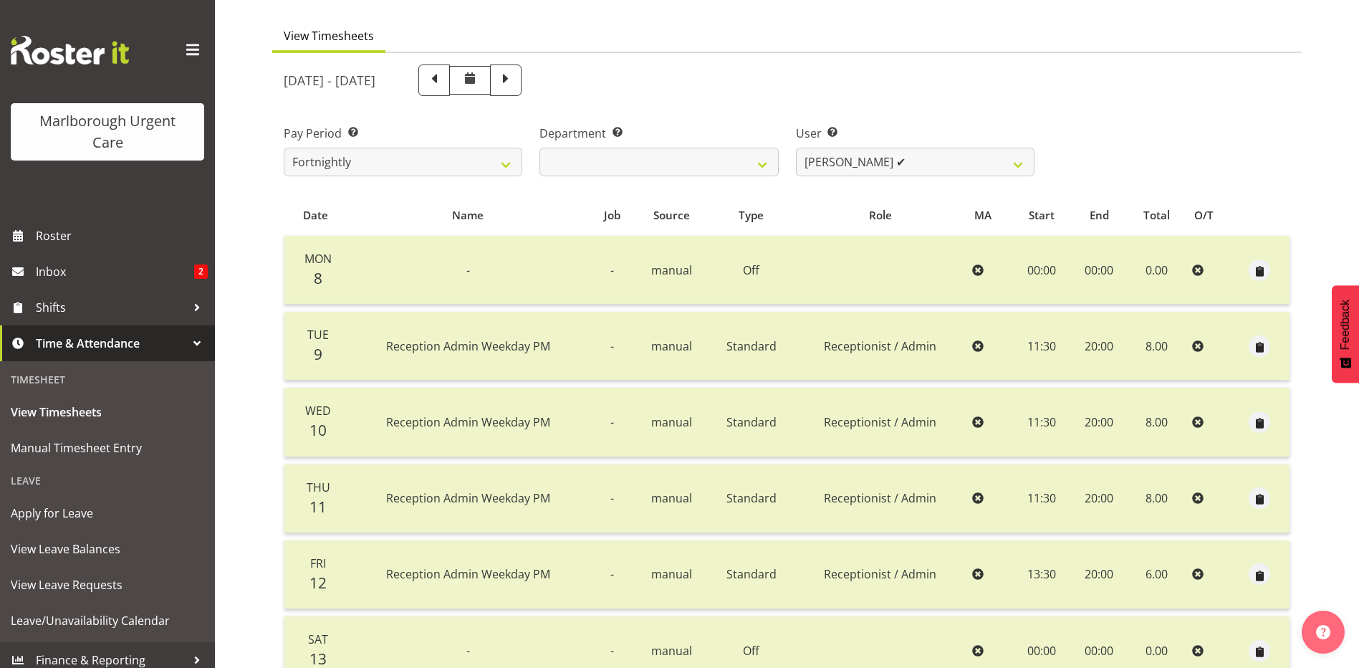
scroll to position [143, 0]
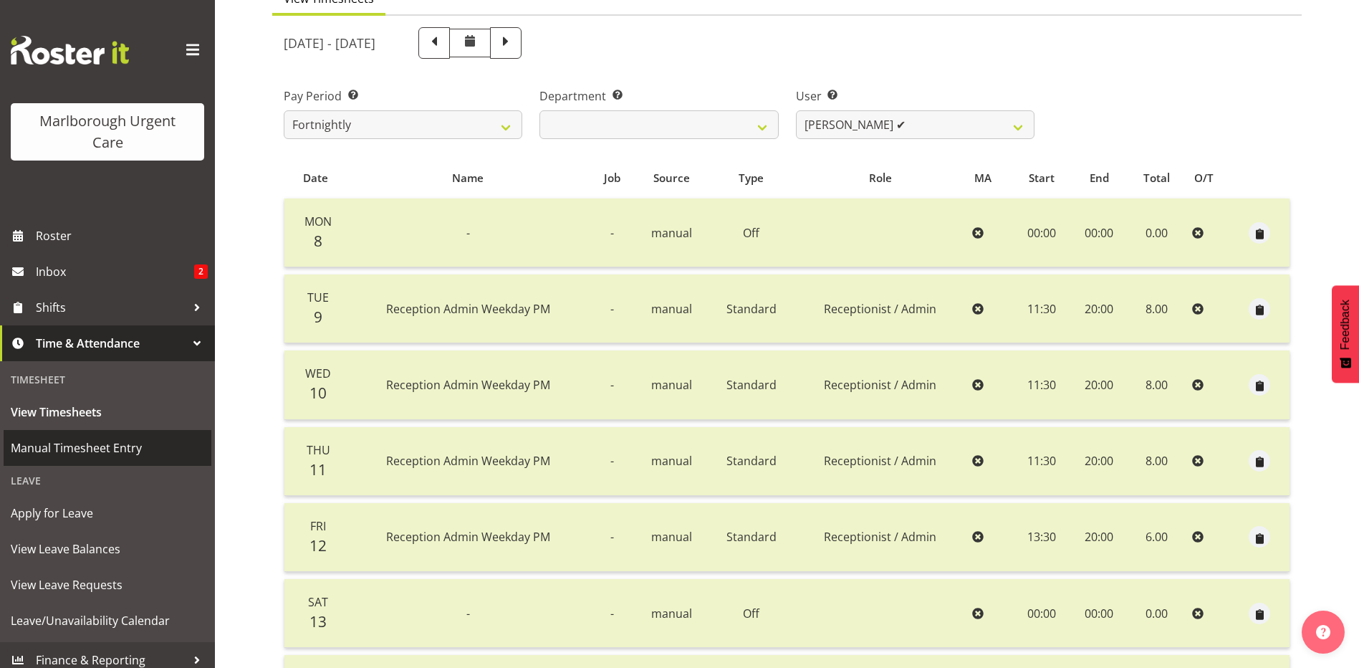
click at [98, 442] on span "Manual Timesheet Entry" at bounding box center [107, 447] width 193 height 21
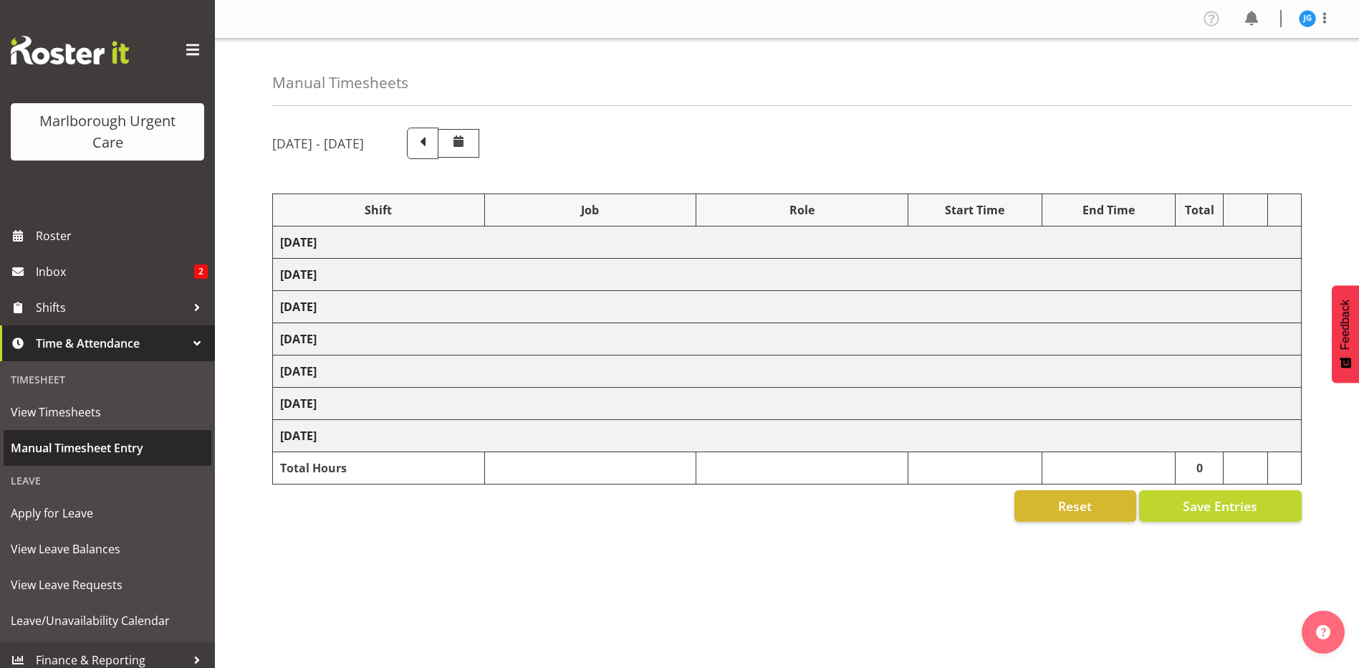
select select "81204"
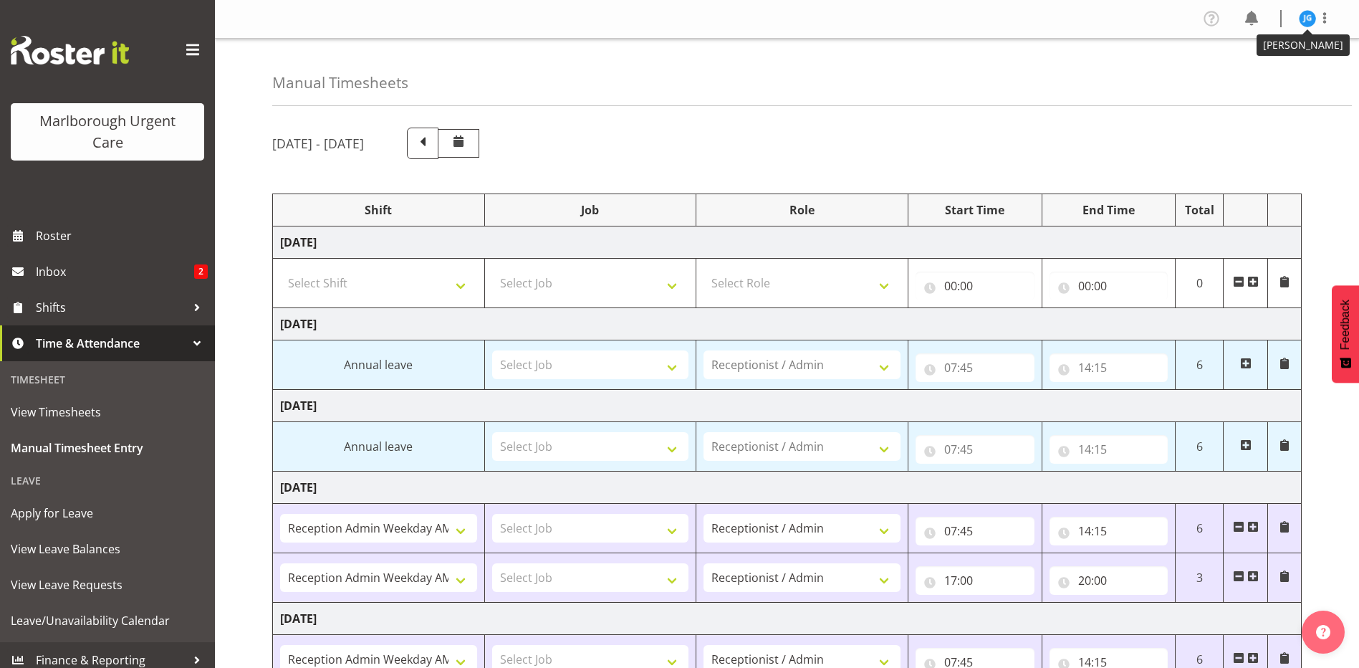
click at [1308, 16] on img at bounding box center [1307, 18] width 17 height 17
click at [1264, 75] on link "Log Out" at bounding box center [1265, 75] width 138 height 26
